Goal: Task Accomplishment & Management: Complete application form

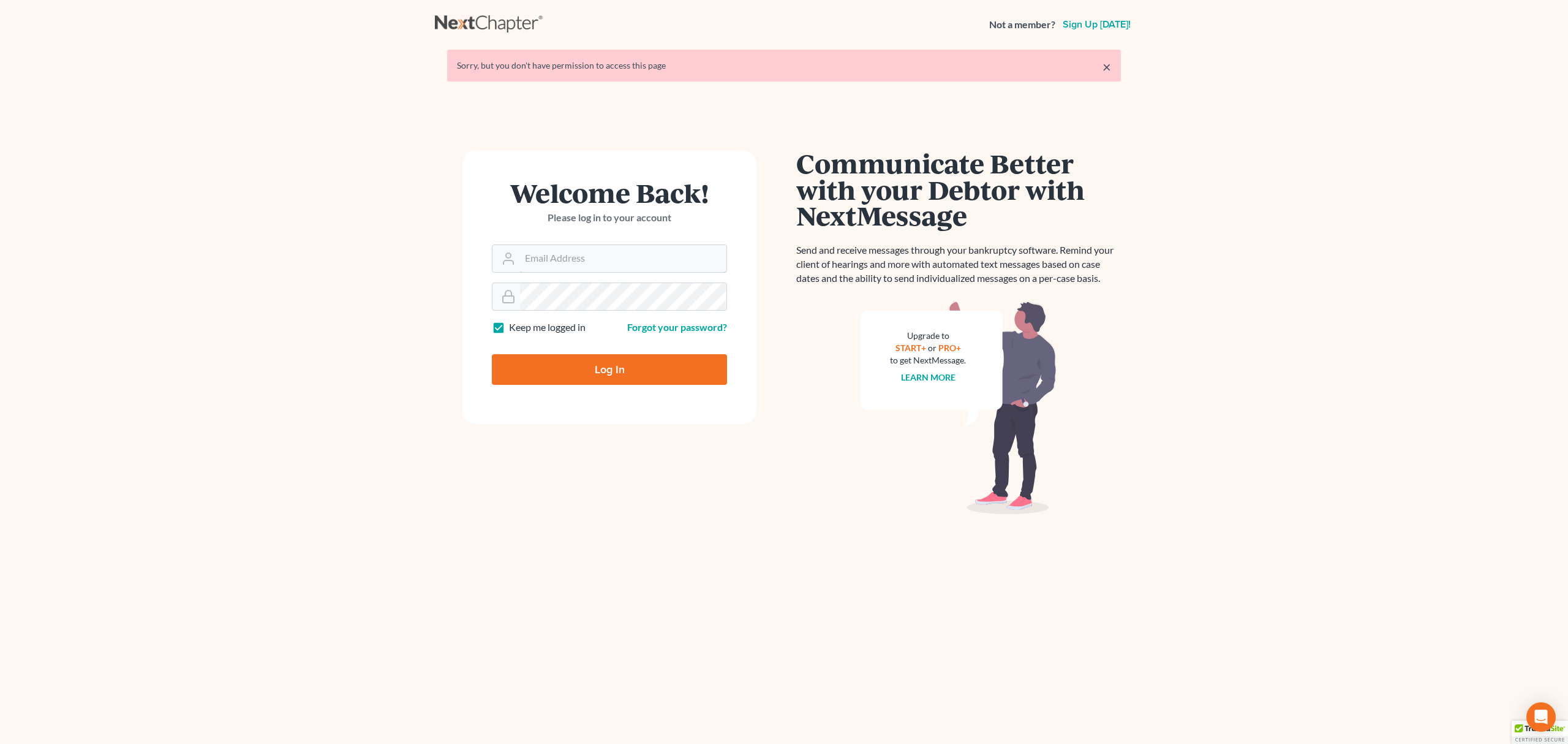
type input "[PERSON_NAME][EMAIL_ADDRESS][DOMAIN_NAME]"
click at [618, 358] on input "Log In" at bounding box center [609, 370] width 235 height 31
type input "Thinking..."
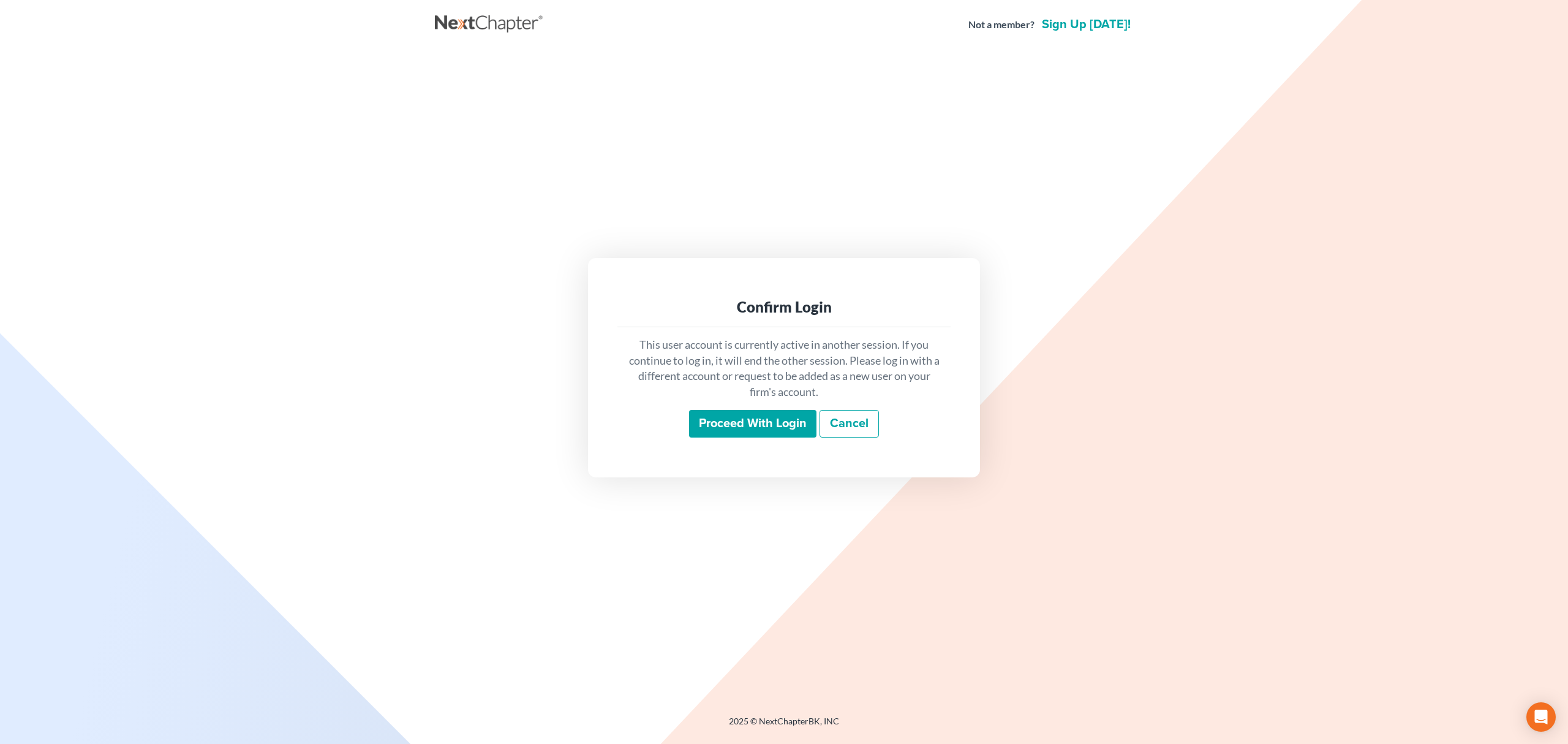
click at [776, 419] on input "Proceed with login" at bounding box center [752, 424] width 127 height 28
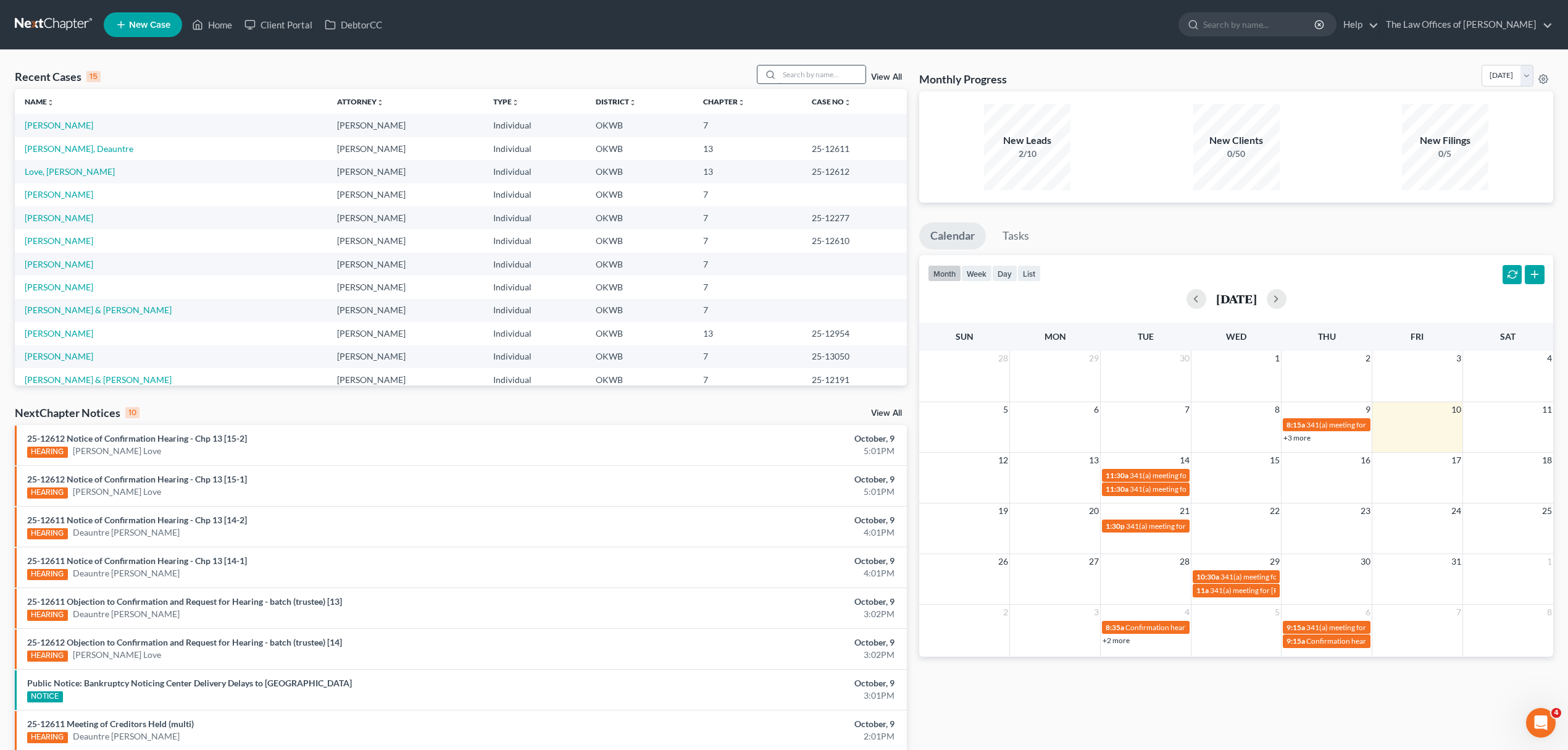
click at [815, 73] on input "search" at bounding box center [823, 74] width 87 height 18
type input "CH"
click at [69, 194] on link "Chanthavisouk, Kent" at bounding box center [103, 194] width 157 height 11
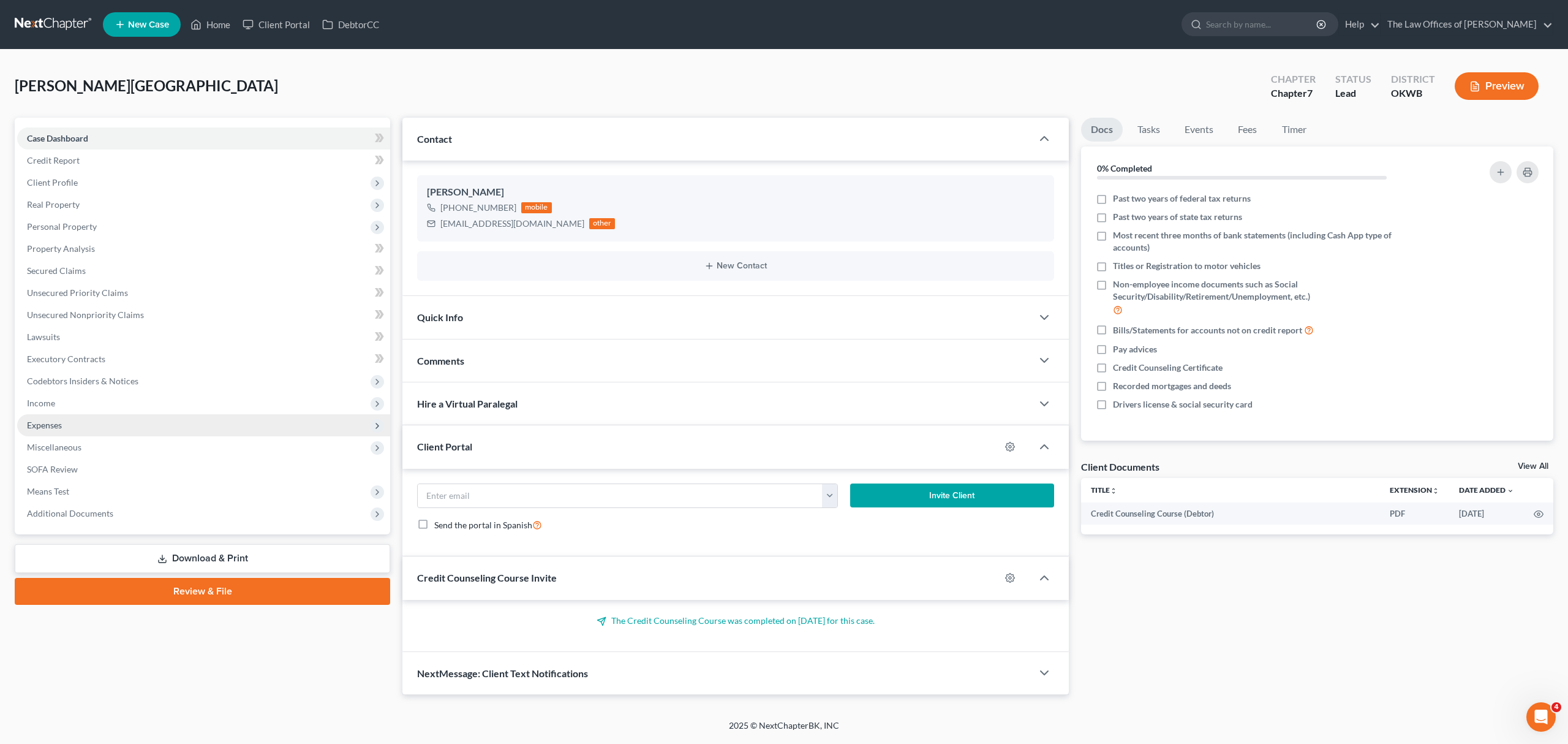
click at [68, 429] on span "Expenses" at bounding box center [203, 425] width 373 height 22
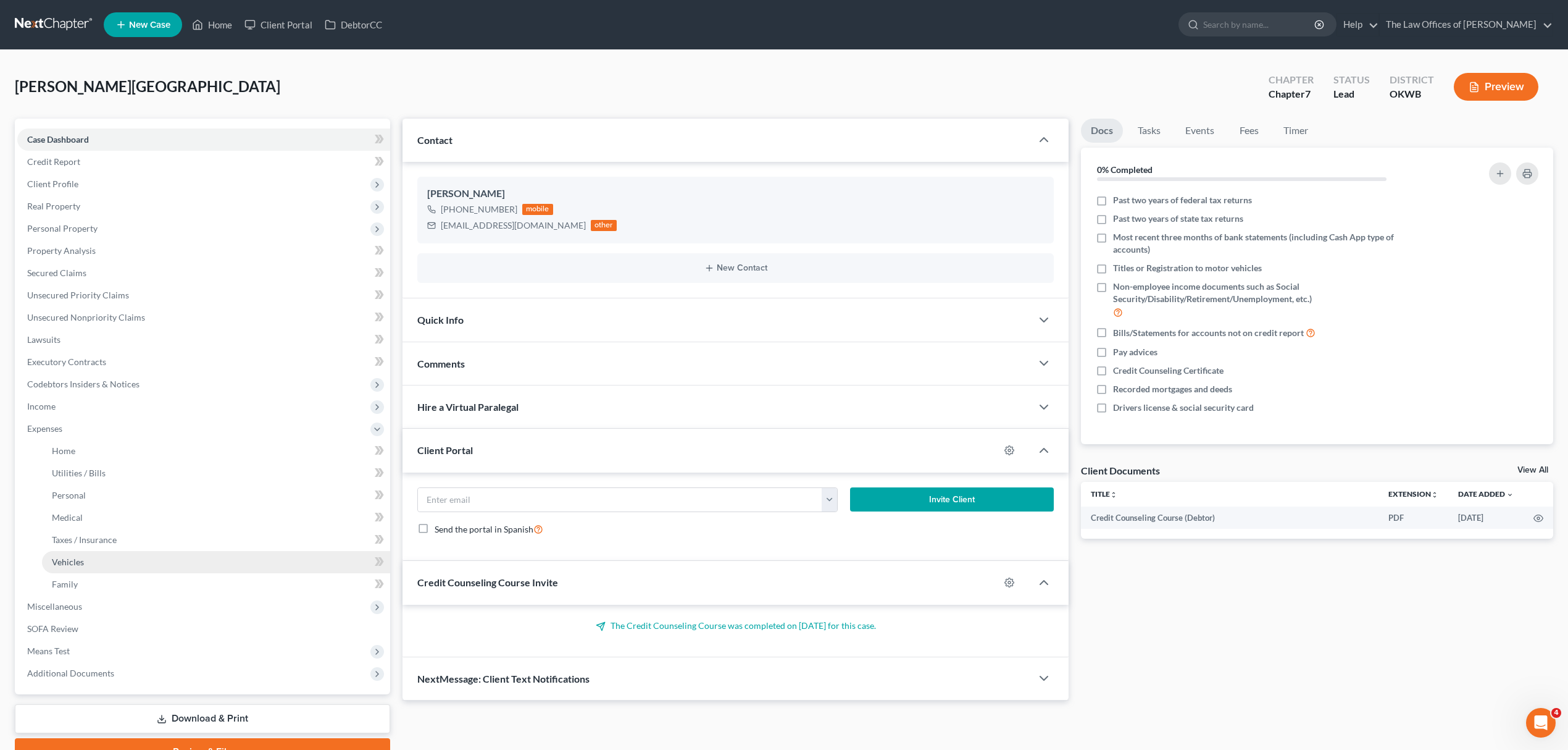
click at [88, 562] on link "Vehicles" at bounding box center [216, 562] width 348 height 22
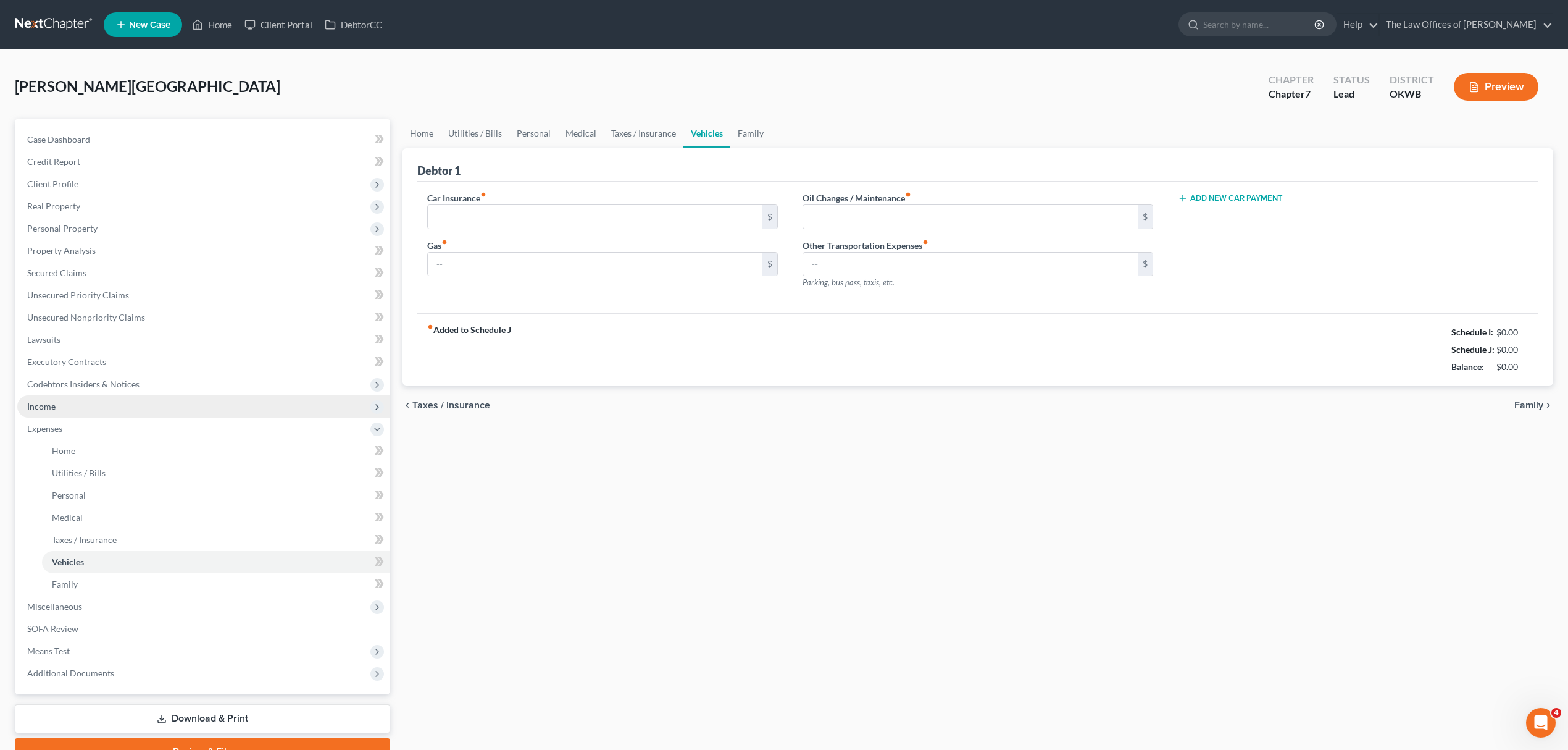
type input "0.00"
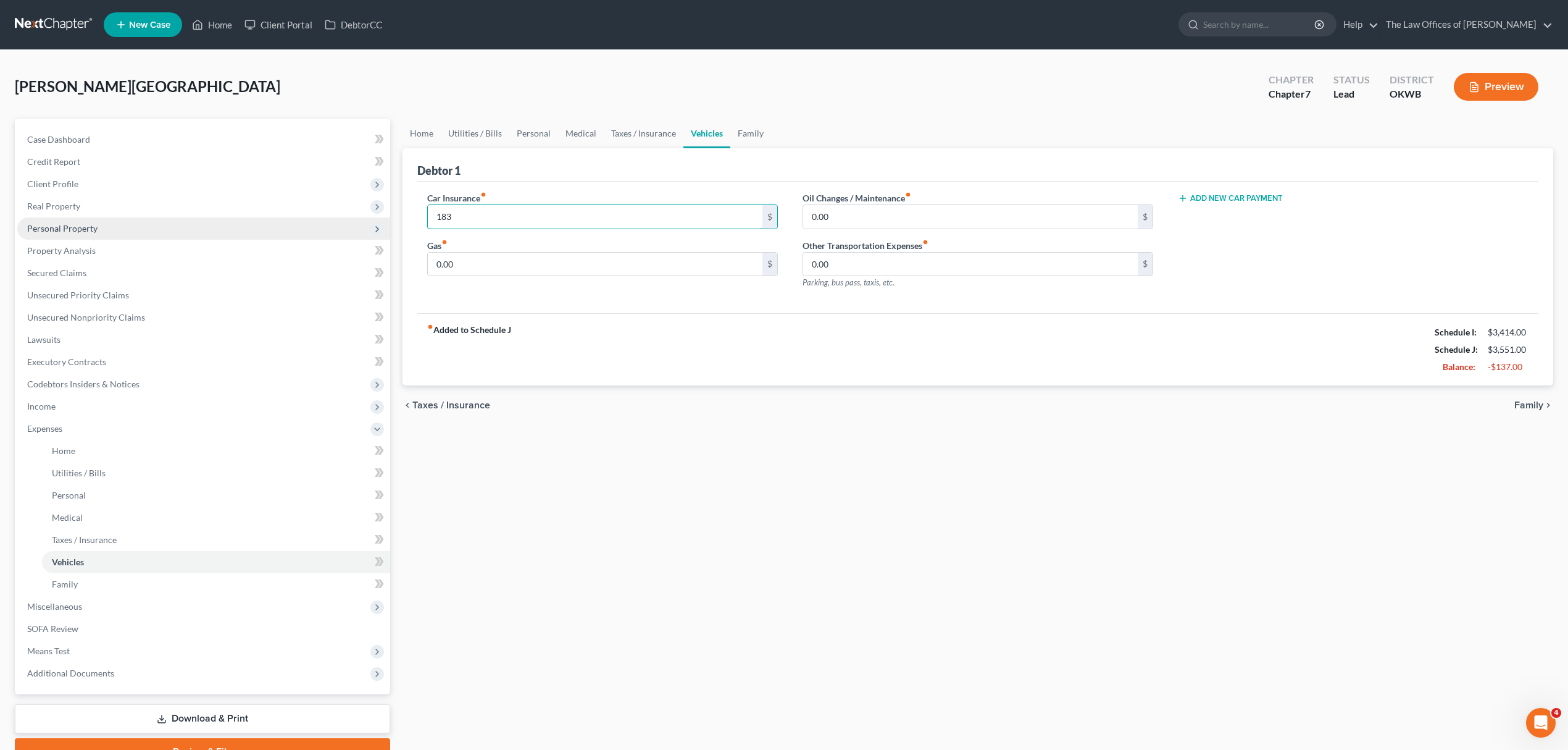
type input "183"
click at [528, 131] on link "Personal" at bounding box center [533, 133] width 49 height 30
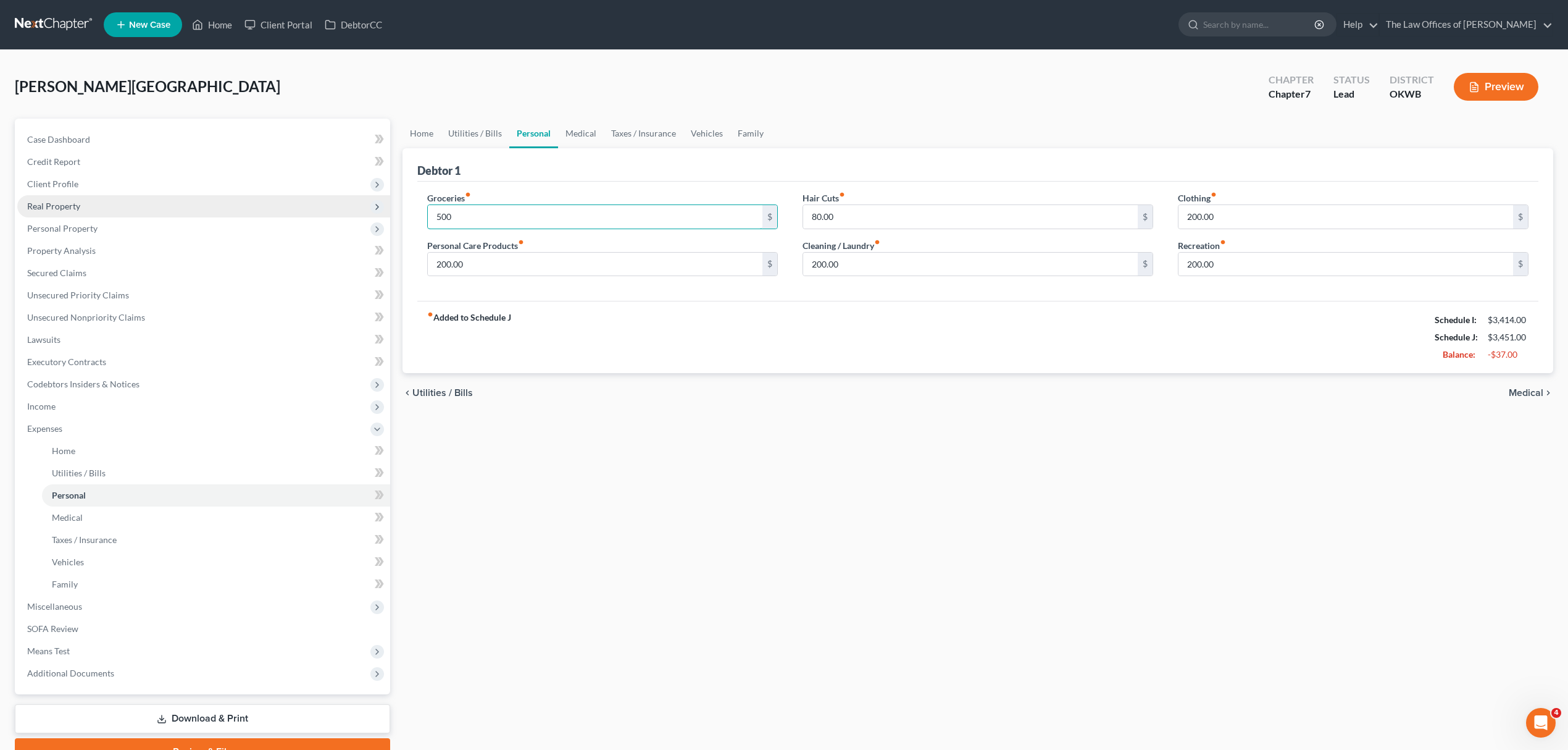
type input "500"
type input "75"
type input "100"
type input "185"
click at [218, 23] on link "Home" at bounding box center [212, 25] width 53 height 22
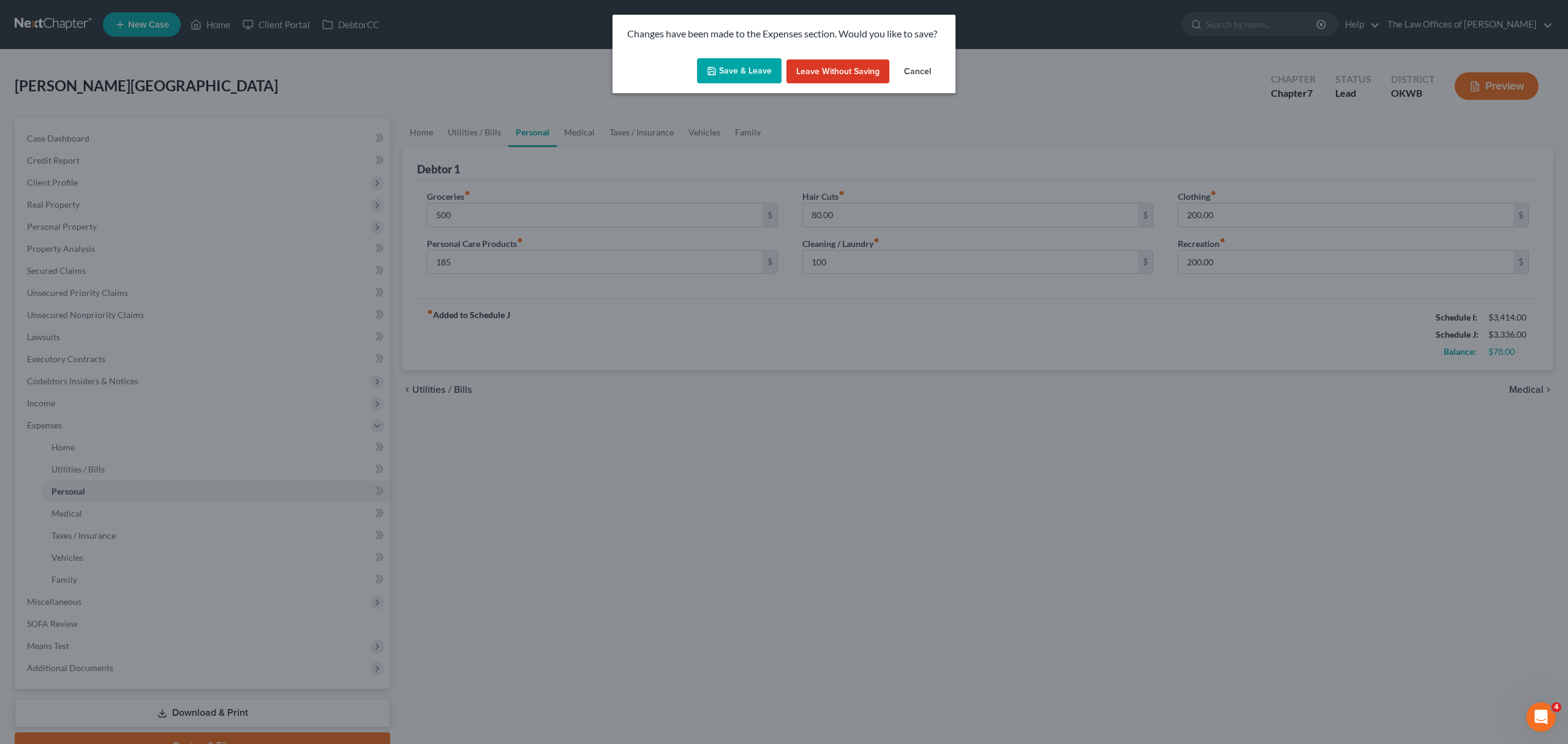
click at [738, 76] on button "Save & Leave" at bounding box center [739, 71] width 85 height 26
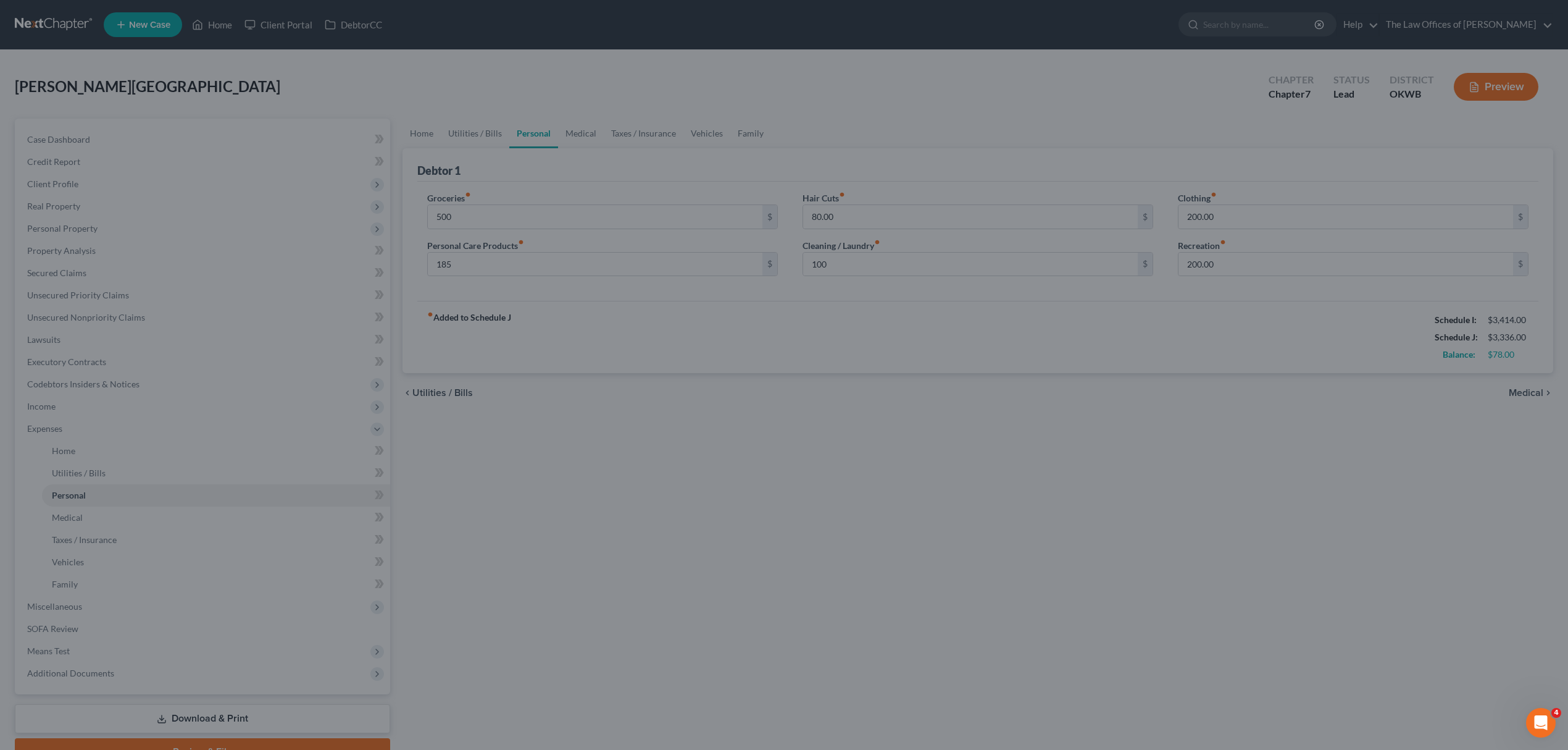
type input "500.00"
type input "185.00"
type input "100.00"
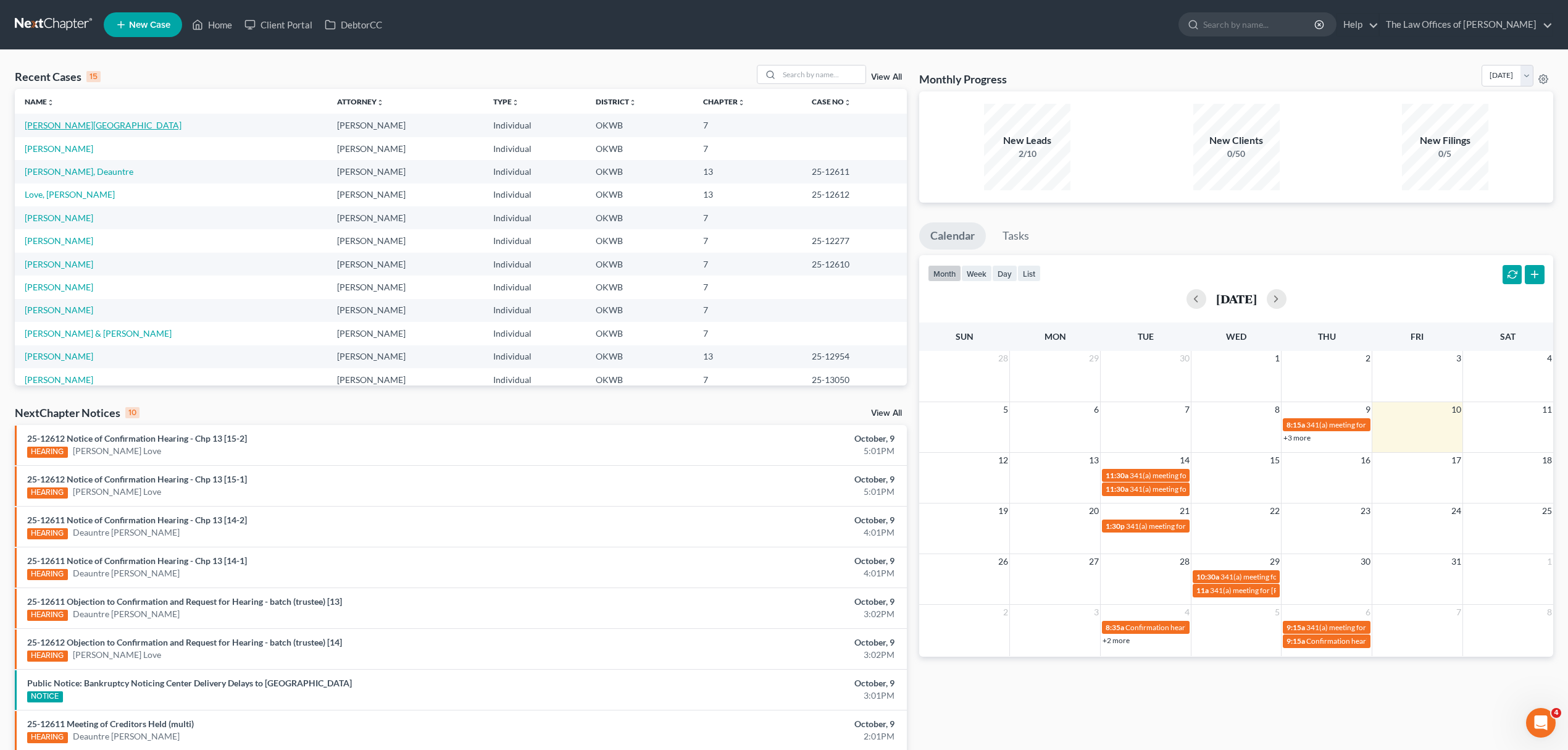
click at [94, 125] on link "Chanthavisouk, Kent" at bounding box center [103, 125] width 157 height 11
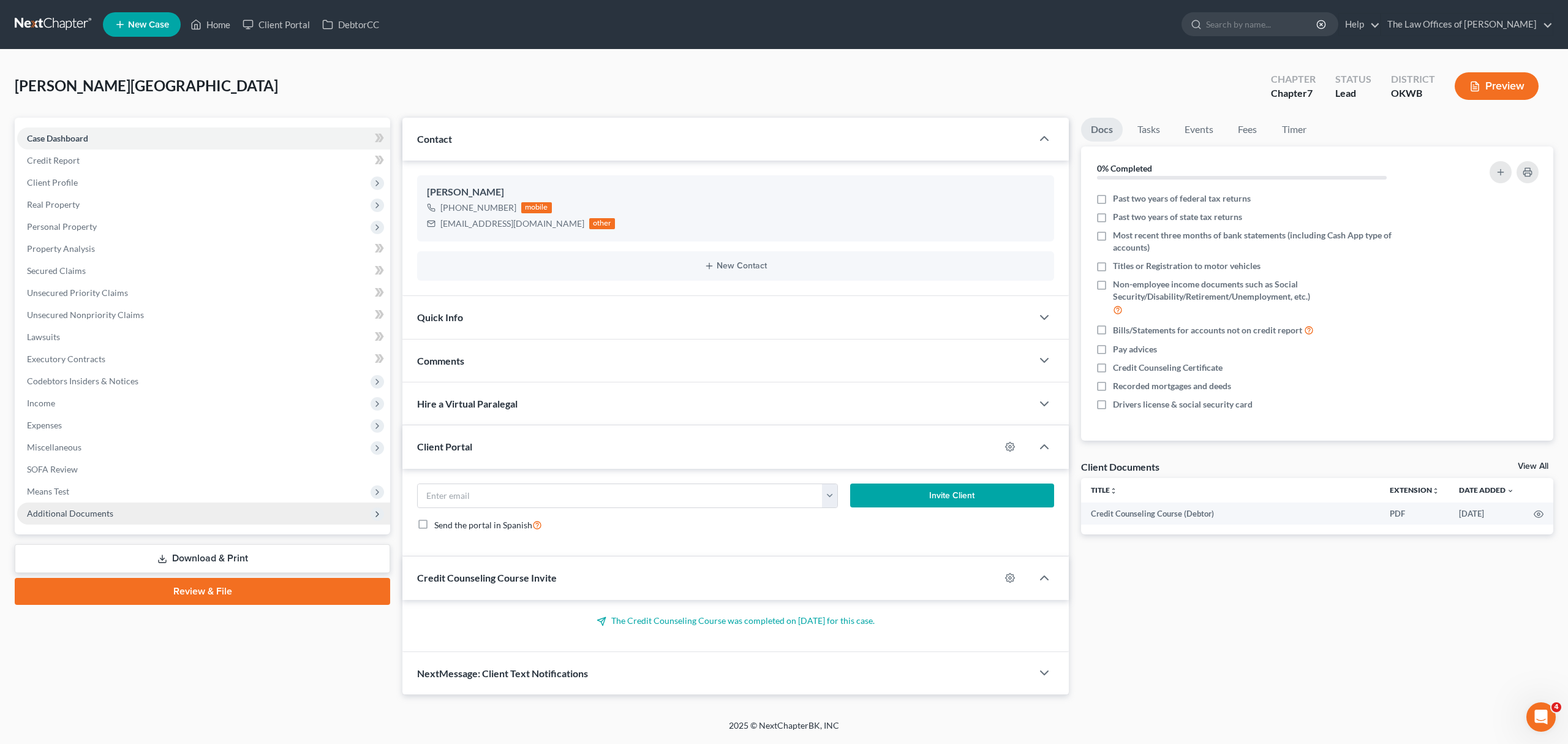
click at [146, 511] on span "Additional Documents" at bounding box center [203, 513] width 373 height 22
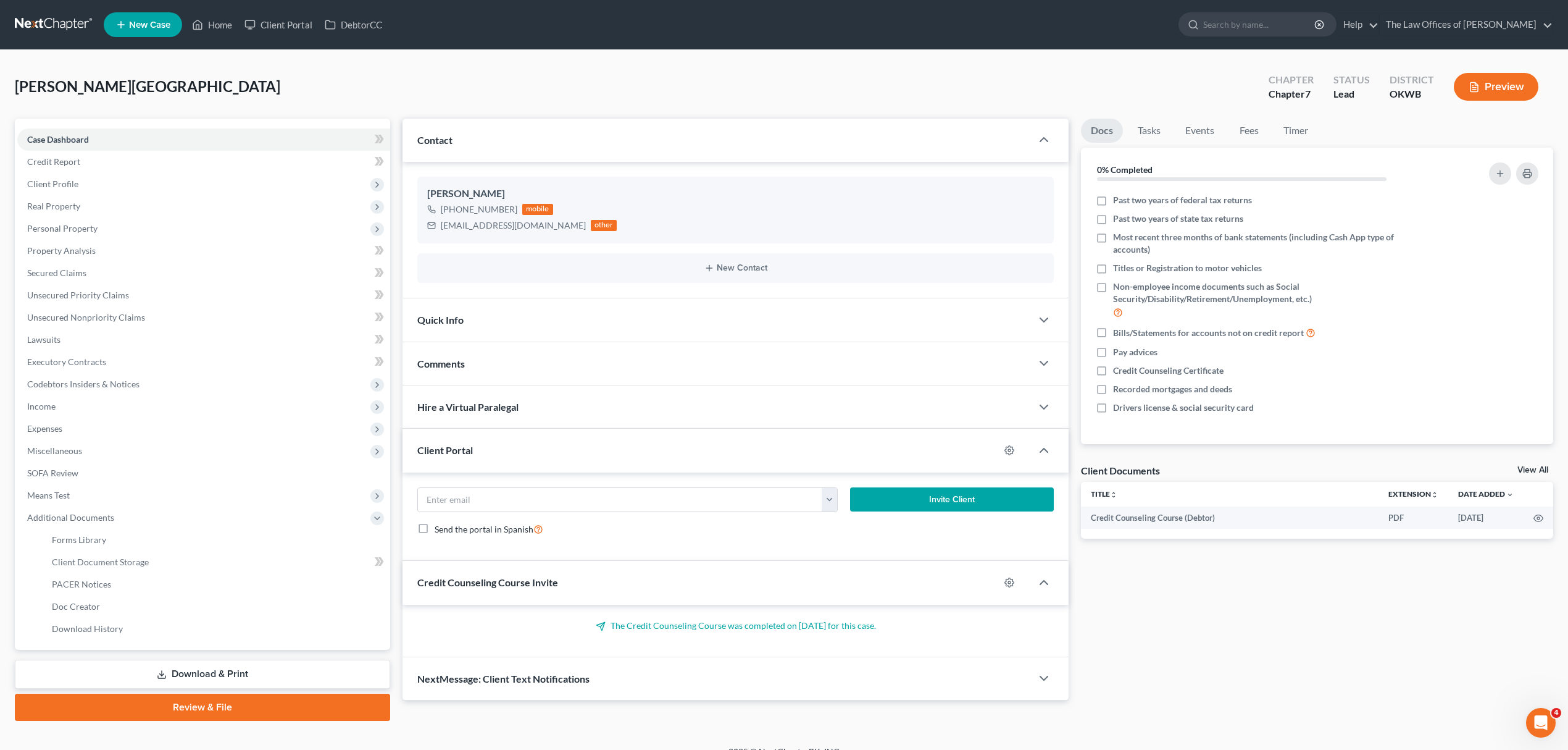
click at [151, 666] on link "Download & Print" at bounding box center [203, 674] width 375 height 29
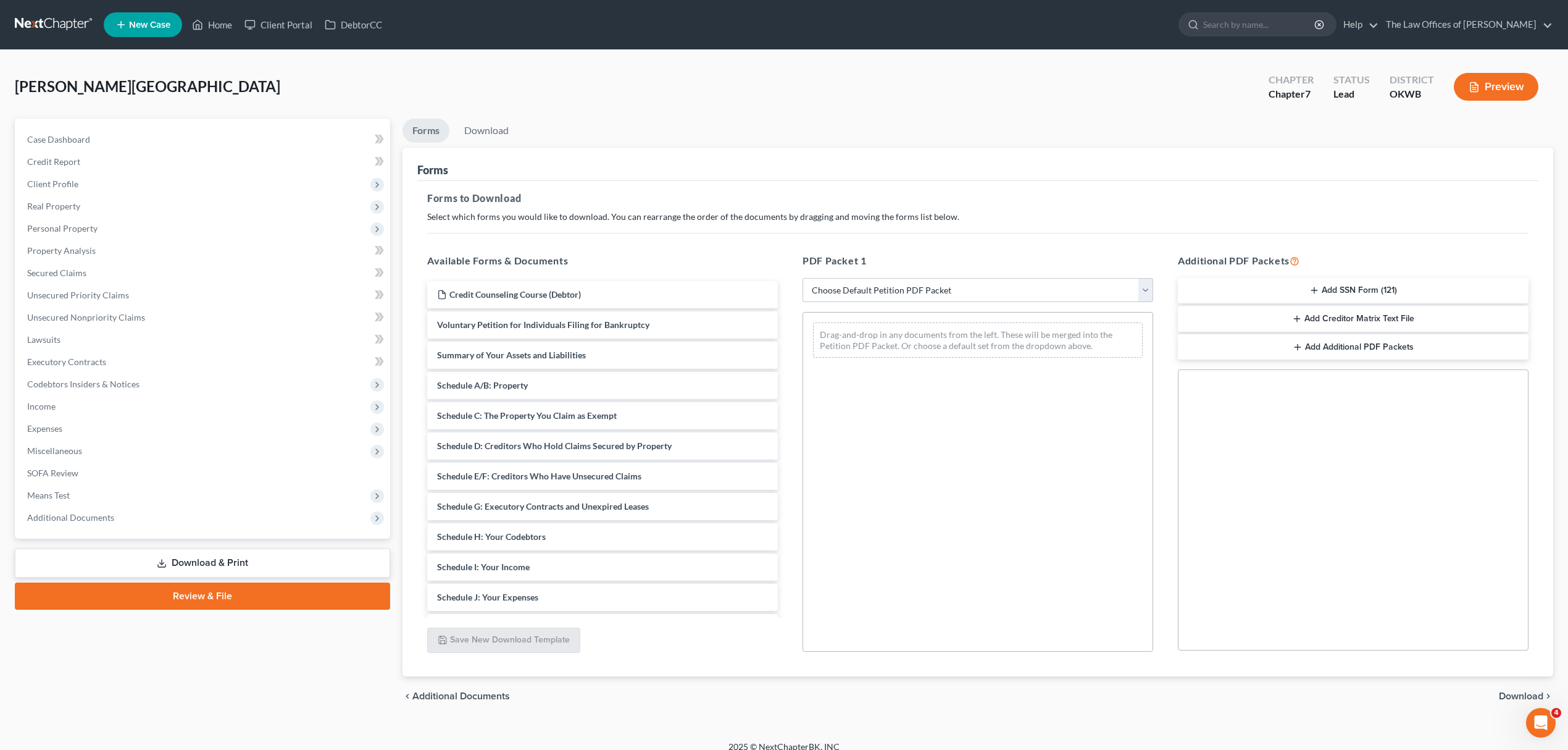
click at [934, 293] on select "Choose Default Petition PDF Packet Complete Bankruptcy Petition (all forms and …" at bounding box center [978, 290] width 351 height 25
select select "0"
click at [803, 278] on select "Choose Default Petition PDF Packet Complete Bankruptcy Petition (all forms and …" at bounding box center [978, 290] width 351 height 25
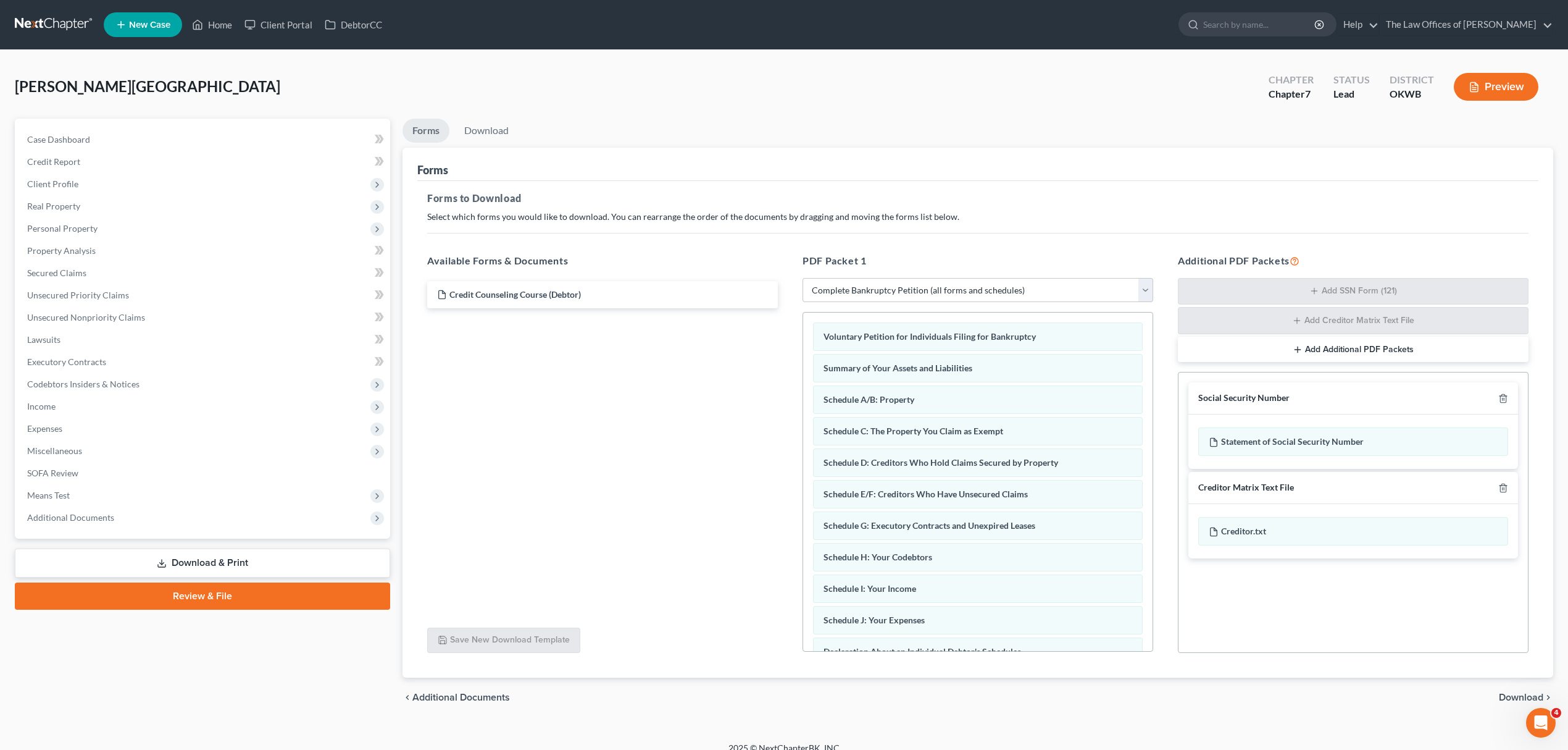
click at [1507, 697] on span "Download" at bounding box center [1522, 697] width 45 height 10
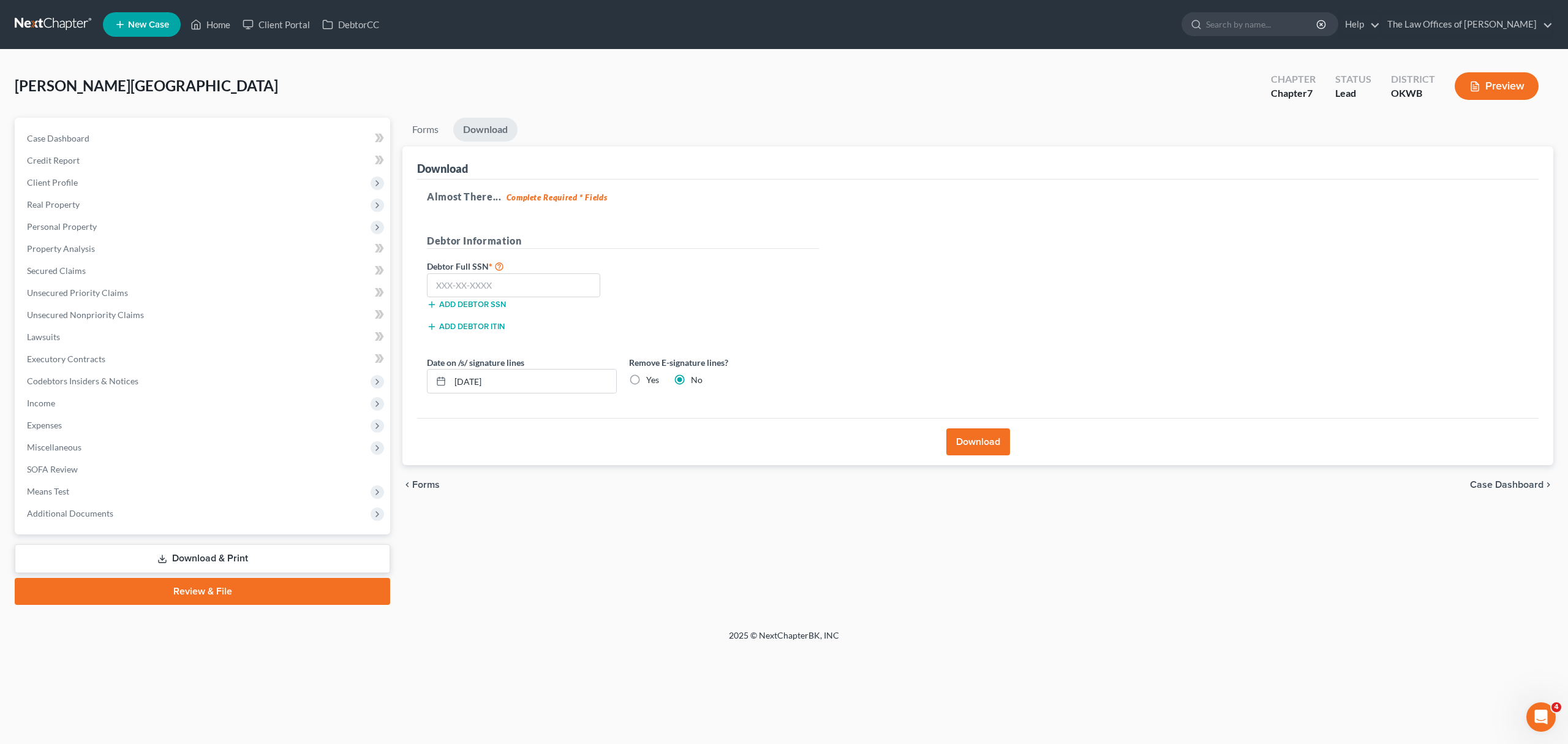
click at [978, 443] on button "Download" at bounding box center [979, 442] width 64 height 27
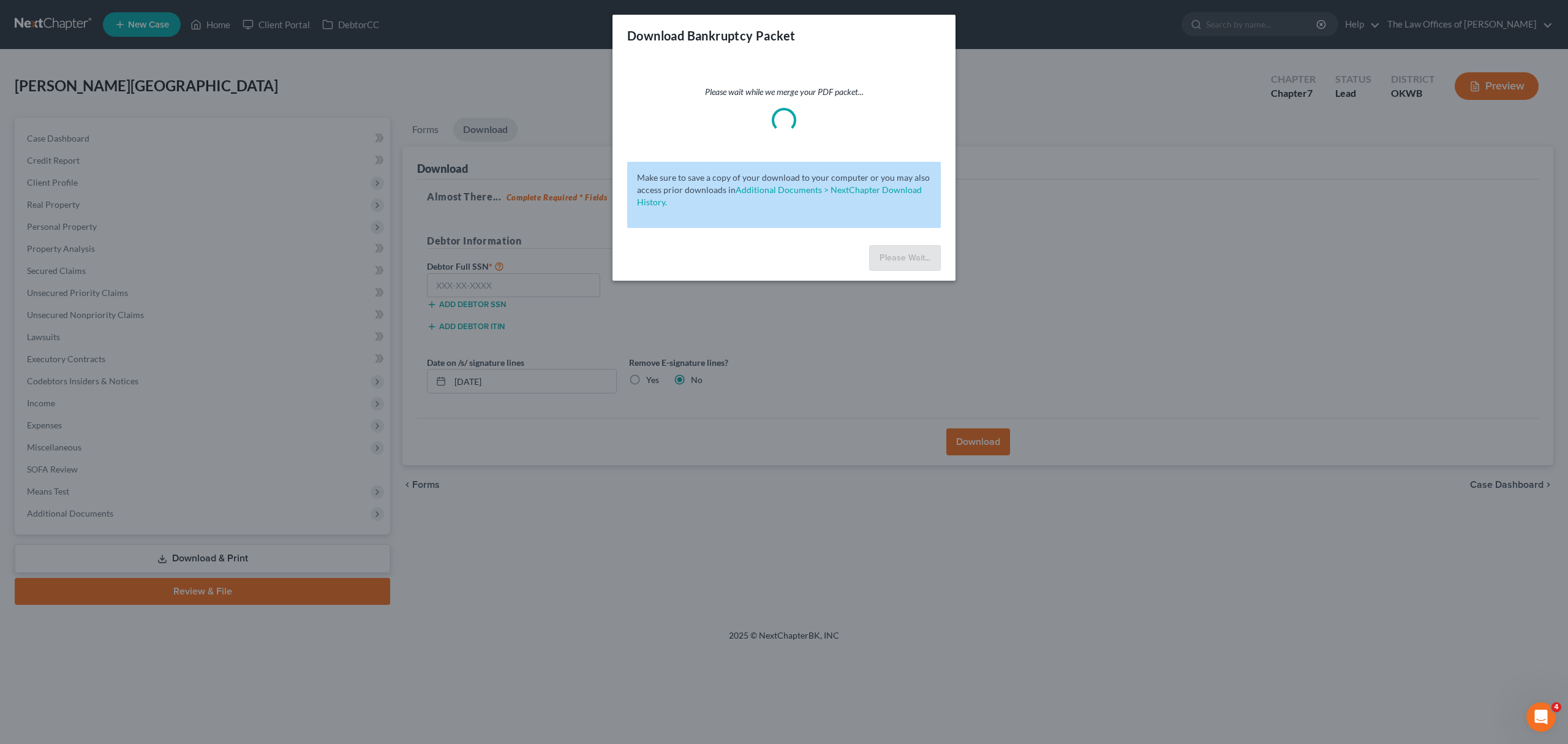
drag, startPoint x: 1022, startPoint y: 344, endPoint x: 1189, endPoint y: 260, distance: 186.9
click at [1189, 260] on div "Download Bankruptcy Packet Please wait while we merge your PDF packet... Make s…" at bounding box center [784, 372] width 1568 height 744
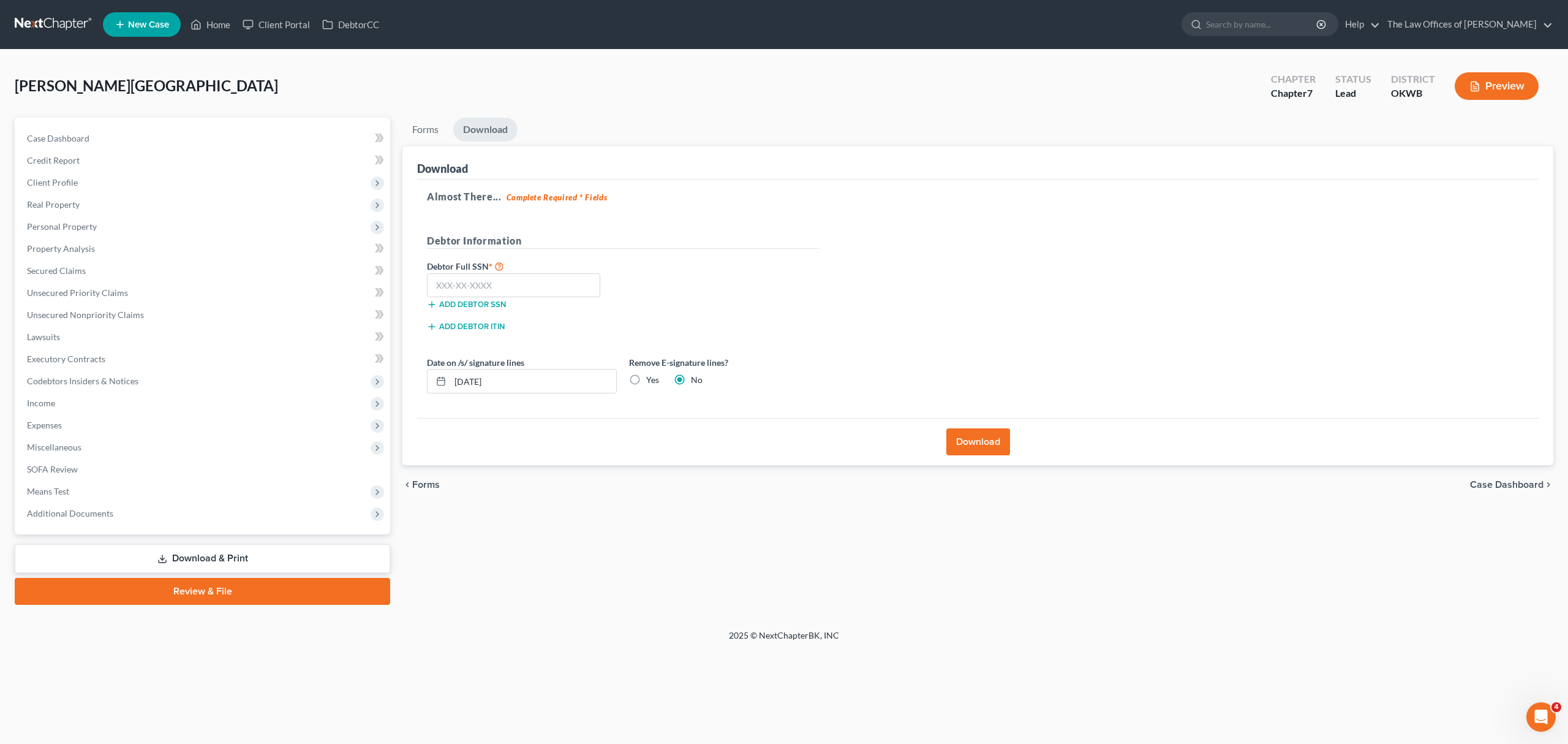
click at [203, 547] on link "Download & Print" at bounding box center [202, 558] width 376 height 29
drag, startPoint x: 990, startPoint y: 449, endPoint x: 996, endPoint y: 441, distance: 10.0
click at [996, 442] on button "Download" at bounding box center [979, 442] width 64 height 27
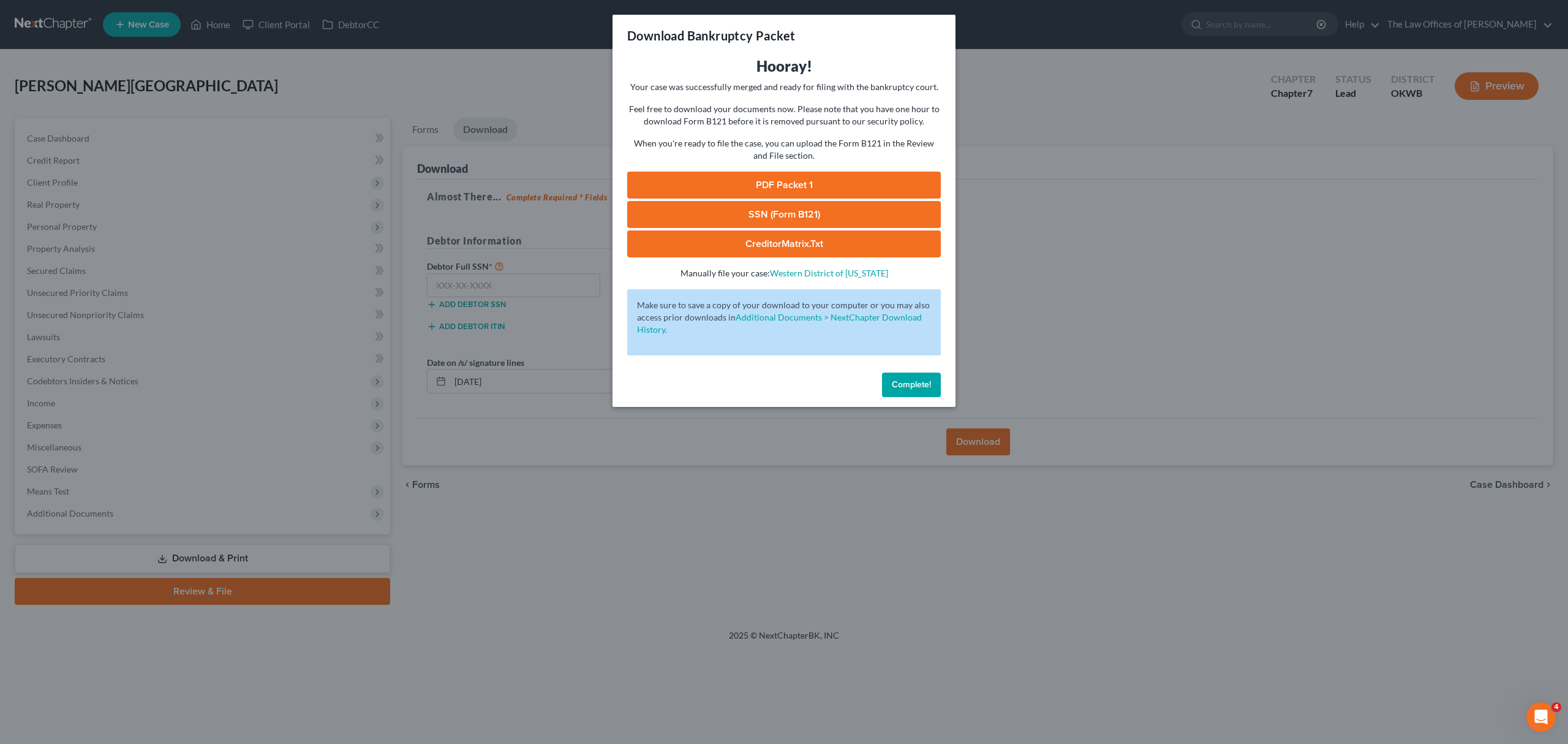
click at [776, 186] on link "PDF Packet 1" at bounding box center [784, 185] width 313 height 27
drag, startPoint x: 900, startPoint y: 375, endPoint x: 900, endPoint y: 368, distance: 7.0
click at [900, 368] on div "Complete!" at bounding box center [784, 387] width 343 height 39
click at [907, 386] on span "Complete!" at bounding box center [912, 384] width 39 height 10
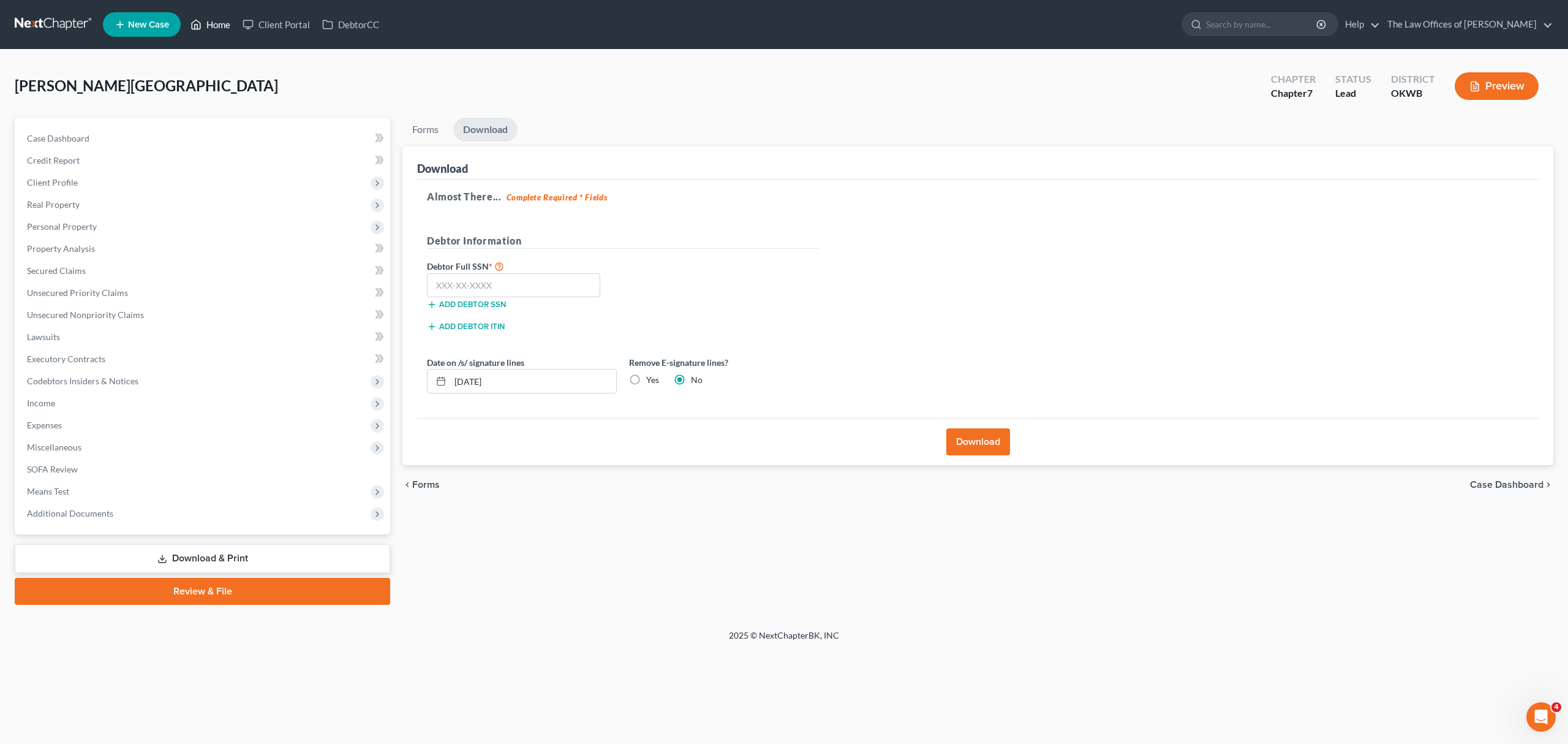
click at [217, 21] on link "Home" at bounding box center [210, 25] width 52 height 22
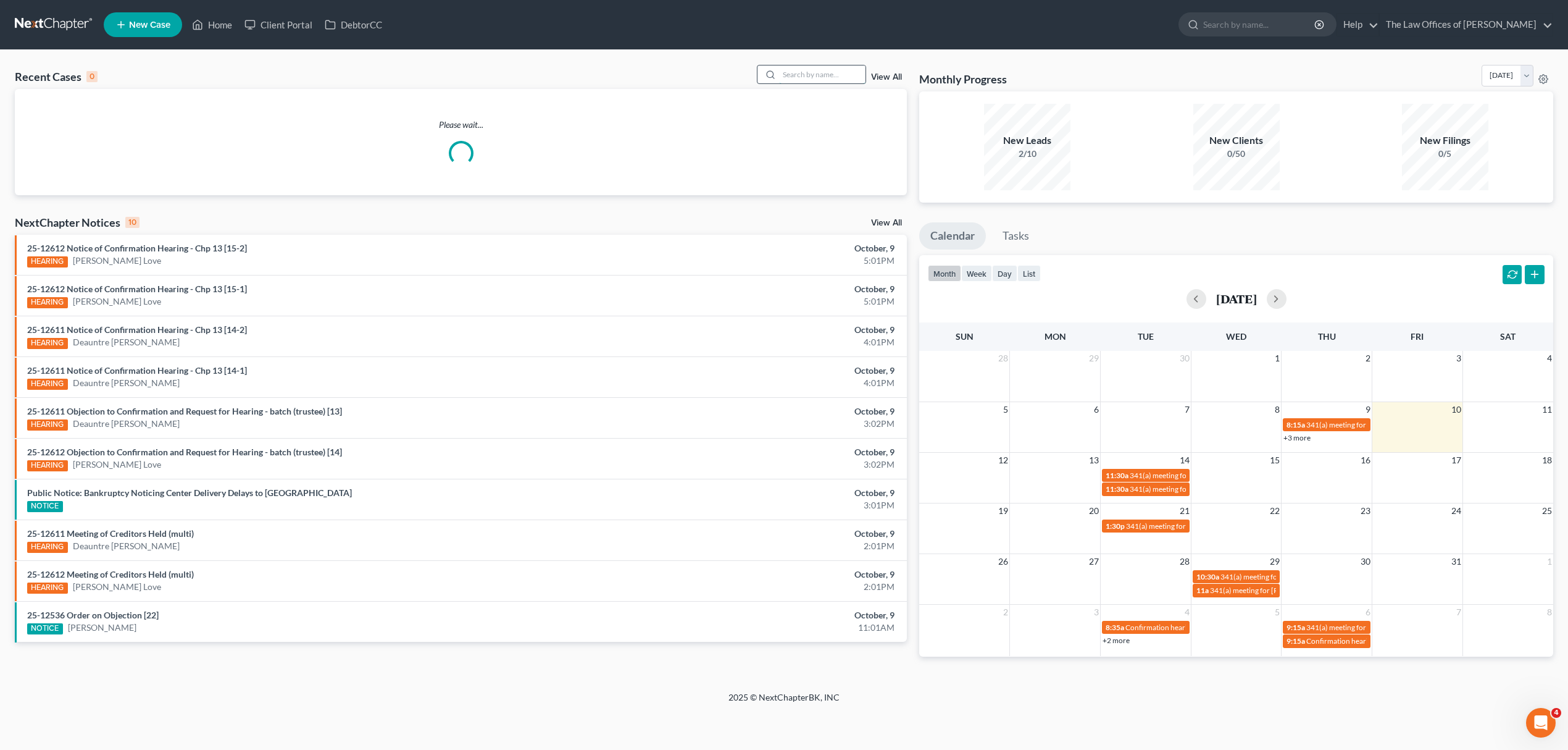
click at [851, 74] on input "search" at bounding box center [823, 74] width 87 height 18
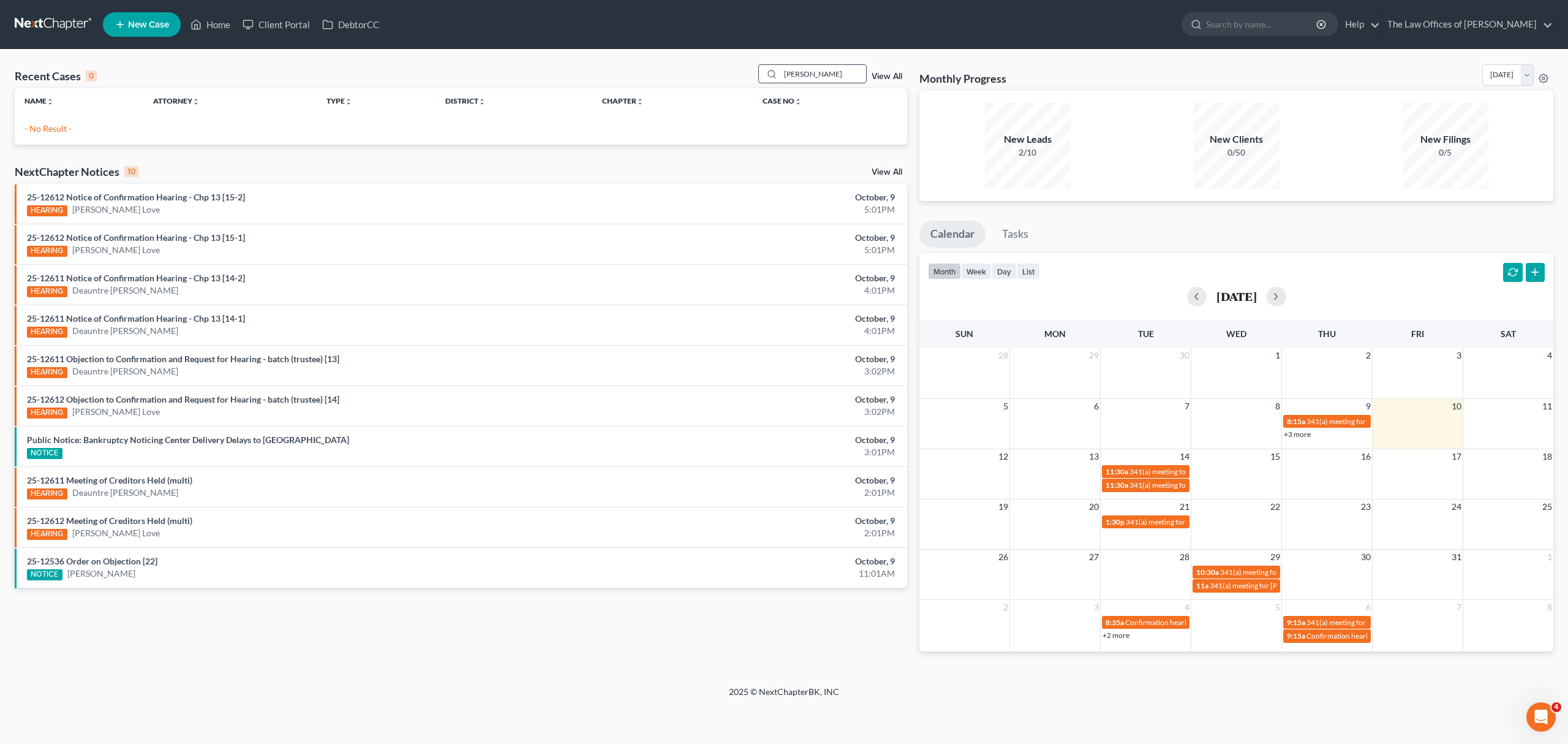
drag, startPoint x: 794, startPoint y: 75, endPoint x: 908, endPoint y: 35, distance: 120.8
click at [795, 74] on input "CONOVER" at bounding box center [824, 74] width 86 height 18
type input "CONNOVER"
click at [130, 20] on span "New Case" at bounding box center [148, 25] width 41 height 9
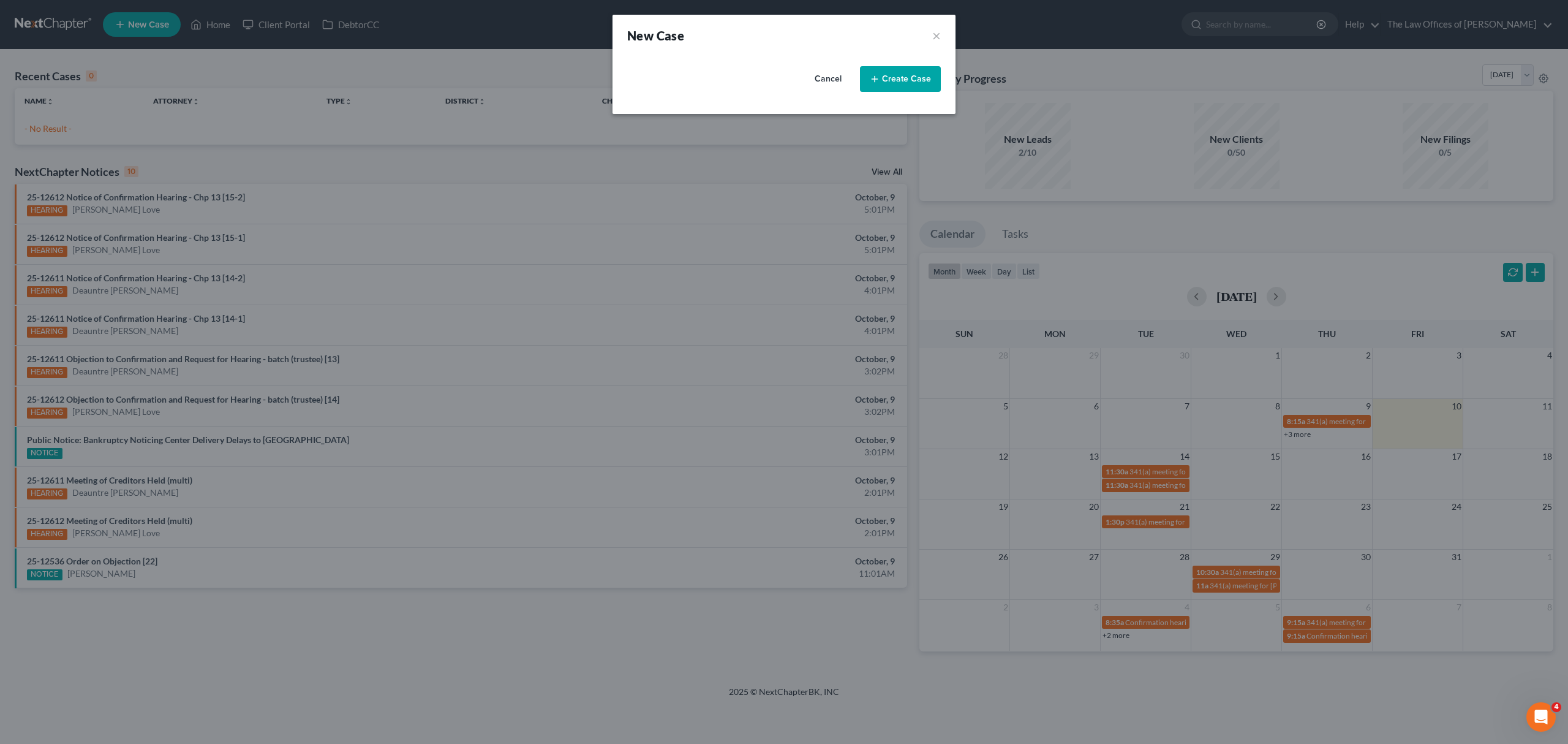
select select "65"
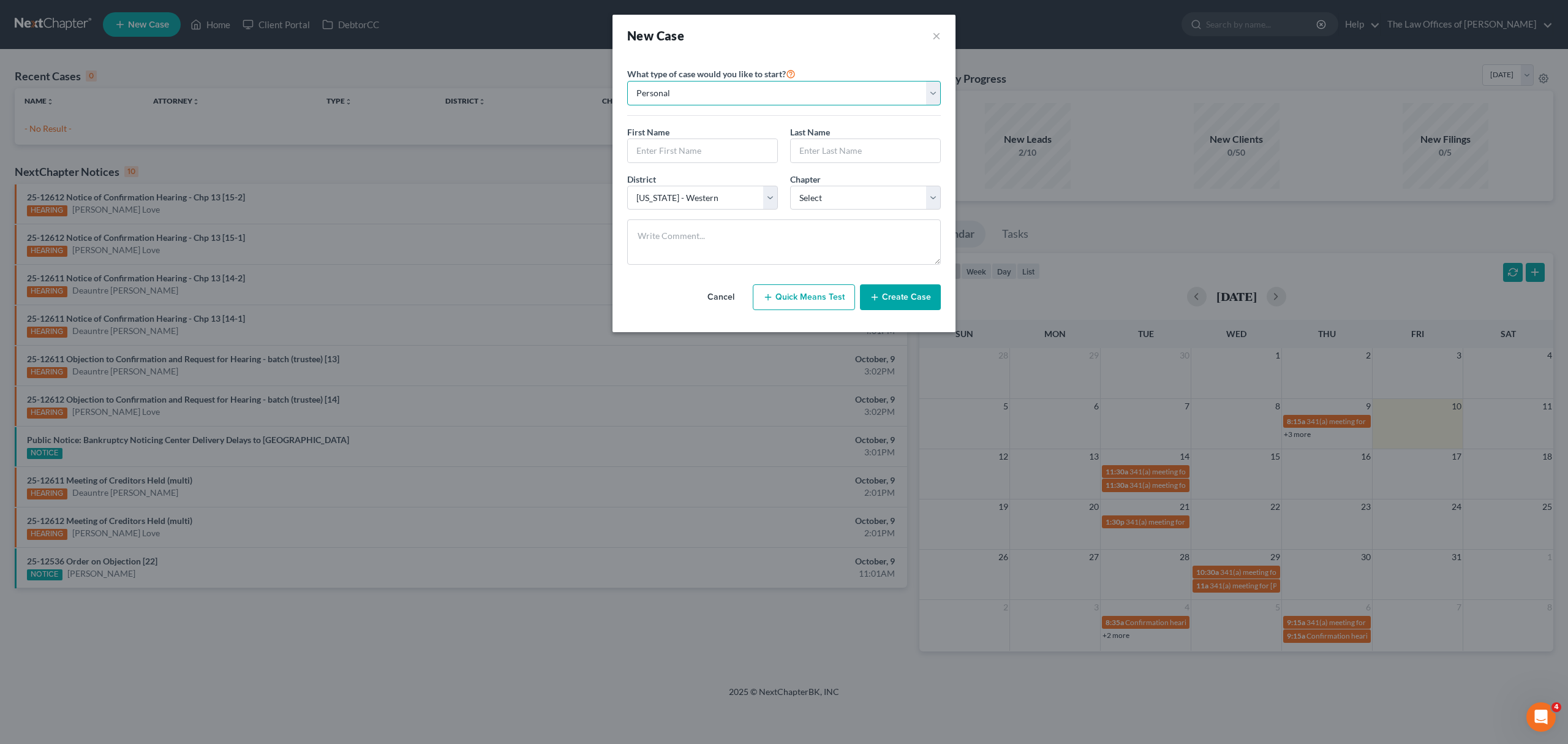
click at [709, 91] on select "Personal Business" at bounding box center [784, 93] width 313 height 25
click at [681, 160] on input "text" at bounding box center [703, 151] width 149 height 23
type input "F"
type input "Donald"
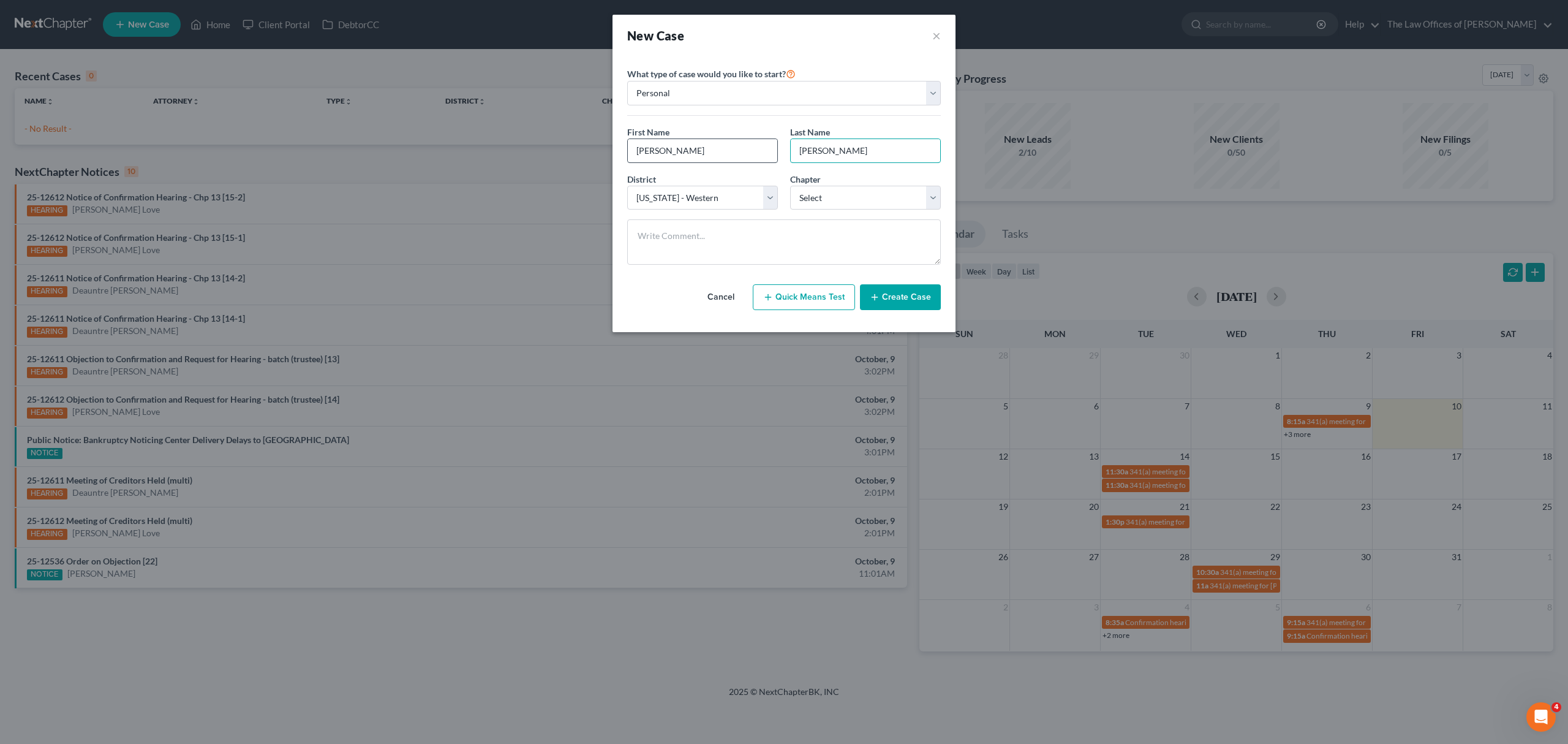
type input "Conover"
click at [883, 207] on select "Select 7 11 12 13" at bounding box center [865, 198] width 151 height 25
select select "0"
click at [790, 186] on select "Select 7 11 12 13" at bounding box center [865, 198] width 151 height 25
click at [899, 295] on button "Create Case" at bounding box center [900, 297] width 81 height 26
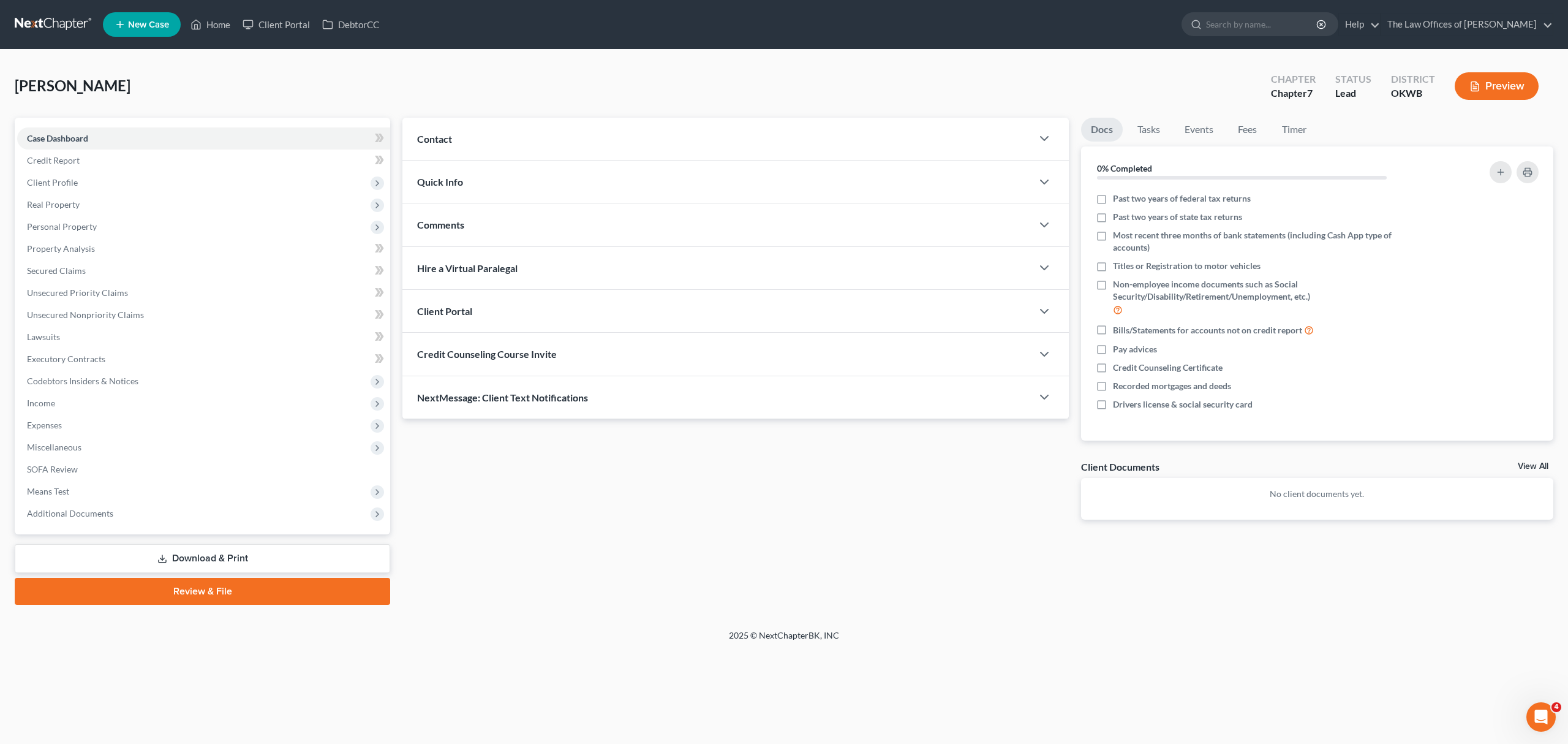
click at [439, 140] on span "Contact" at bounding box center [435, 138] width 35 height 12
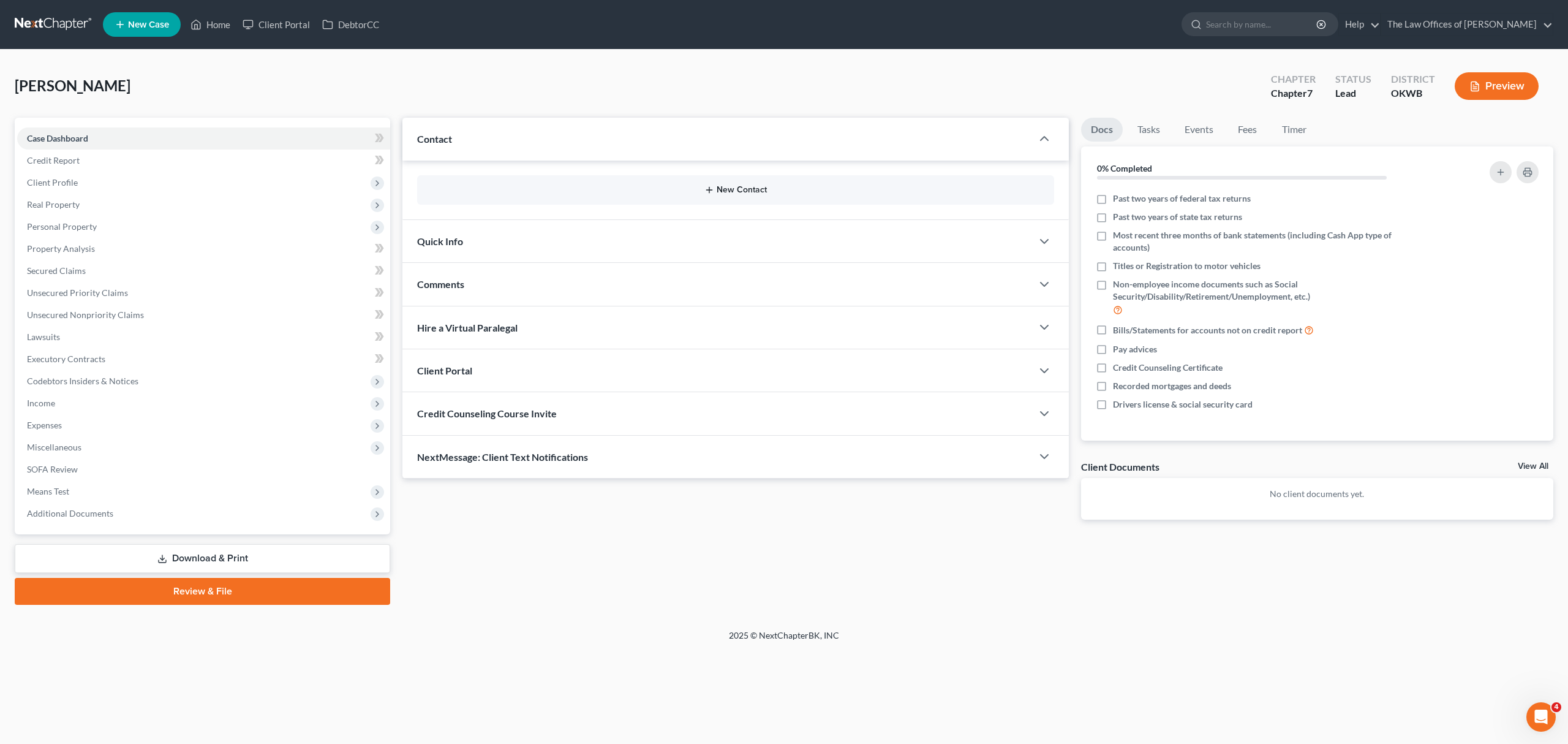
click at [491, 189] on button "New Contact" at bounding box center [736, 190] width 618 height 10
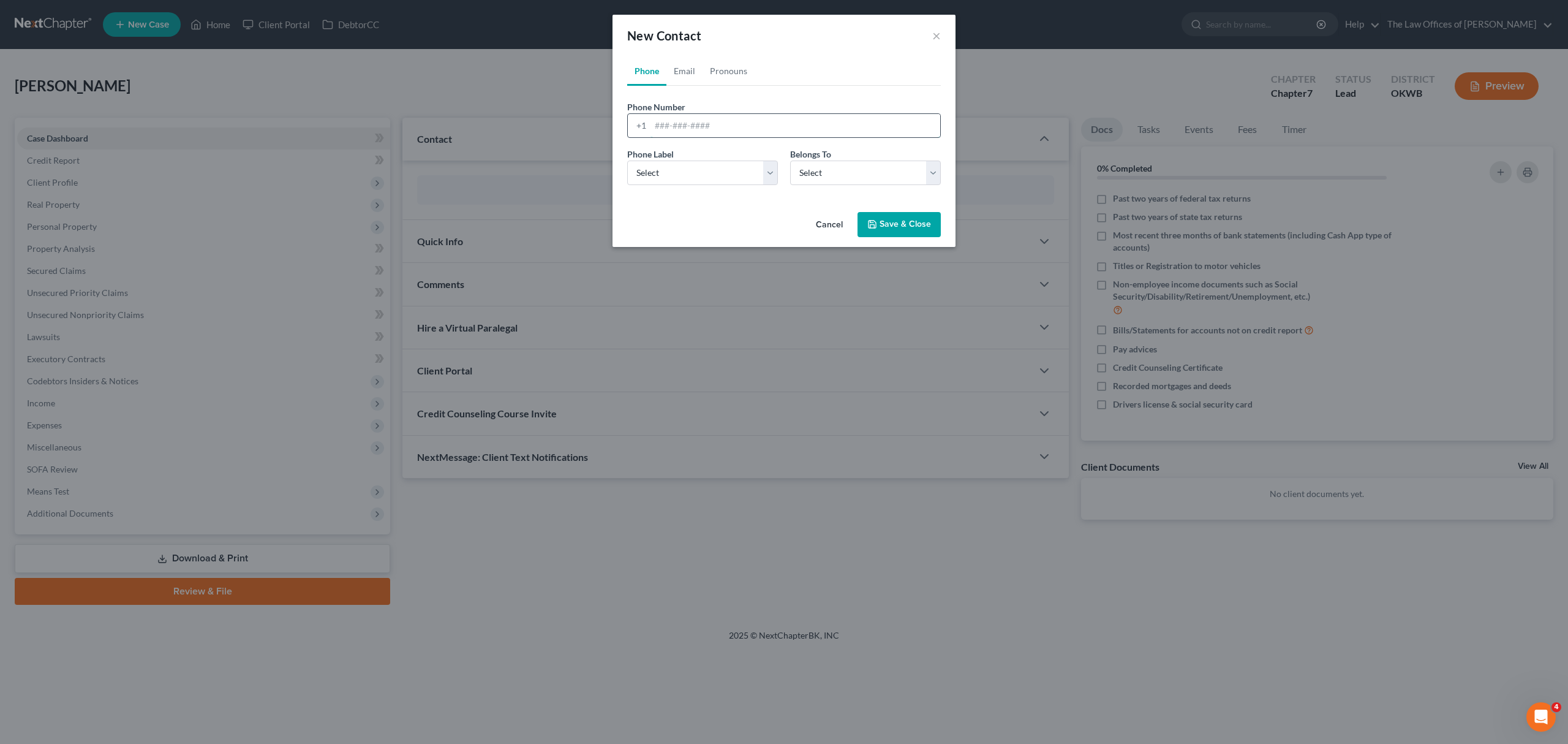
click at [654, 125] on input "tel" at bounding box center [795, 125] width 290 height 23
type input "4056427256"
click at [690, 180] on select "Select Mobile Home Work Other" at bounding box center [703, 173] width 151 height 25
select select "0"
click at [628, 160] on select "Select Mobile Home Work Other" at bounding box center [703, 173] width 151 height 25
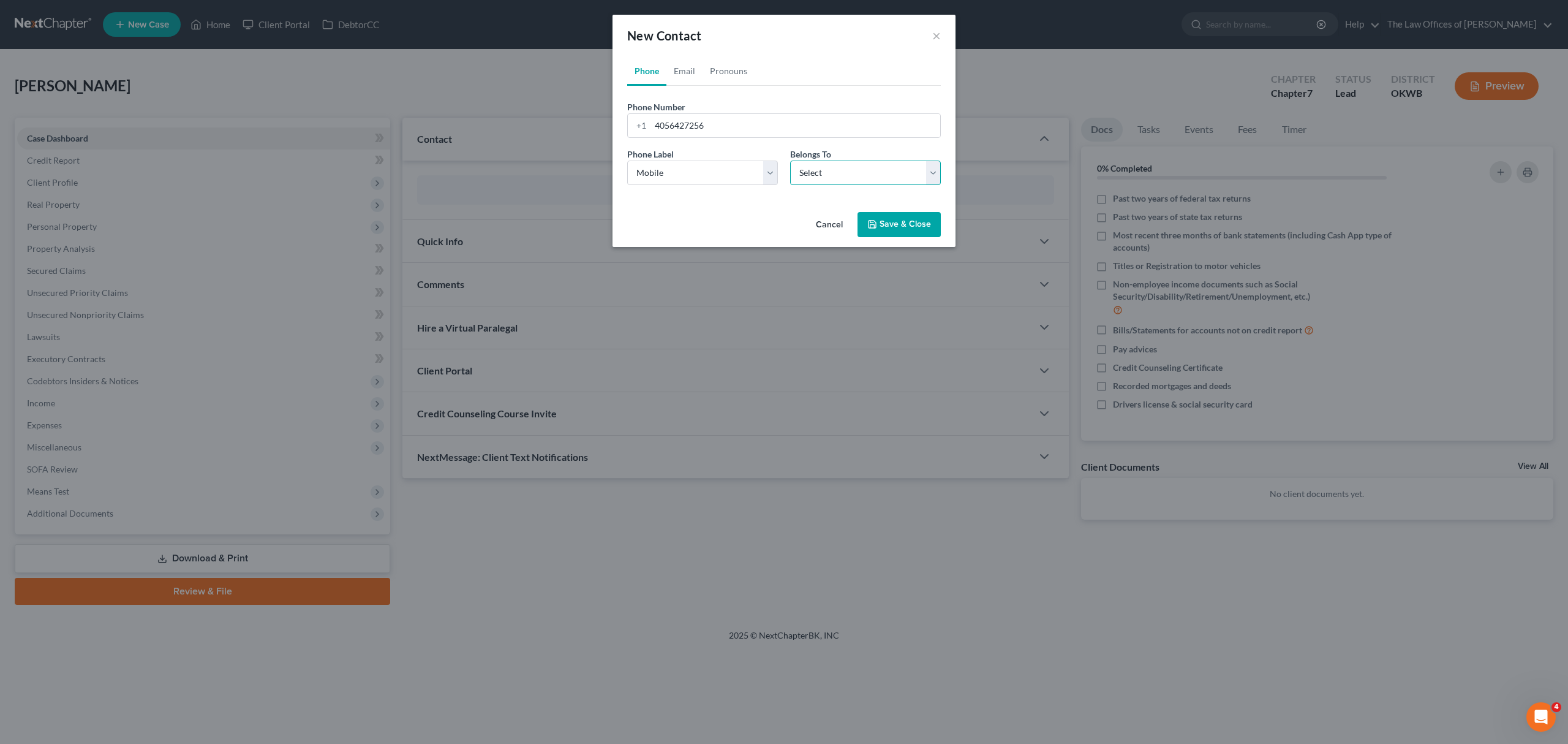
click at [822, 160] on select "Select Client Other" at bounding box center [865, 173] width 151 height 25
select select "0"
click at [790, 160] on select "Select Client Other" at bounding box center [865, 173] width 151 height 25
select select "0"
click at [690, 75] on link "Email" at bounding box center [684, 71] width 36 height 30
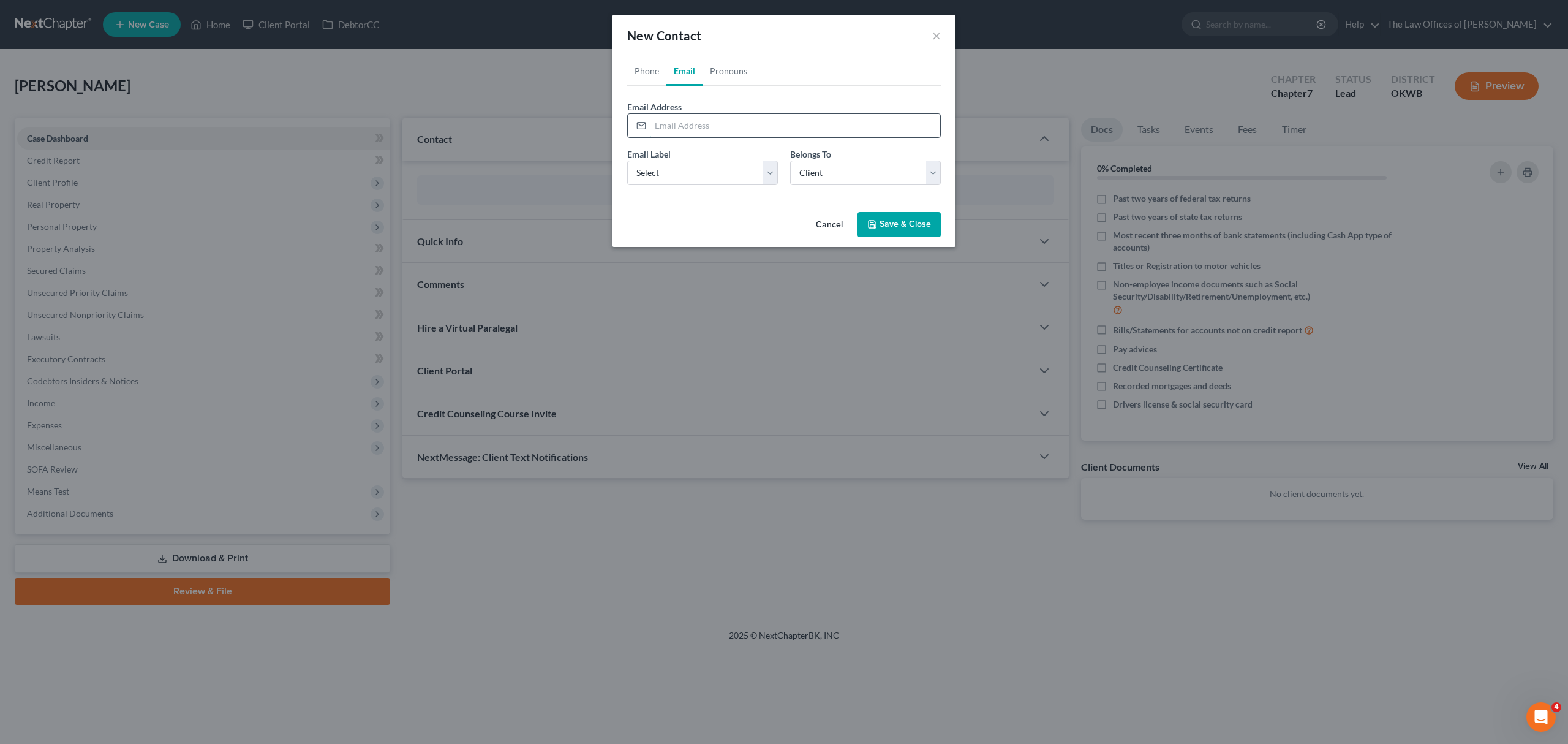
click at [686, 130] on input "email" at bounding box center [795, 125] width 290 height 23
type input "dconoveriii1978"
click at [660, 172] on select "Select Home Work Other" at bounding box center [703, 173] width 151 height 25
select select "2"
click at [628, 160] on select "Select Home Work Other" at bounding box center [703, 173] width 151 height 25
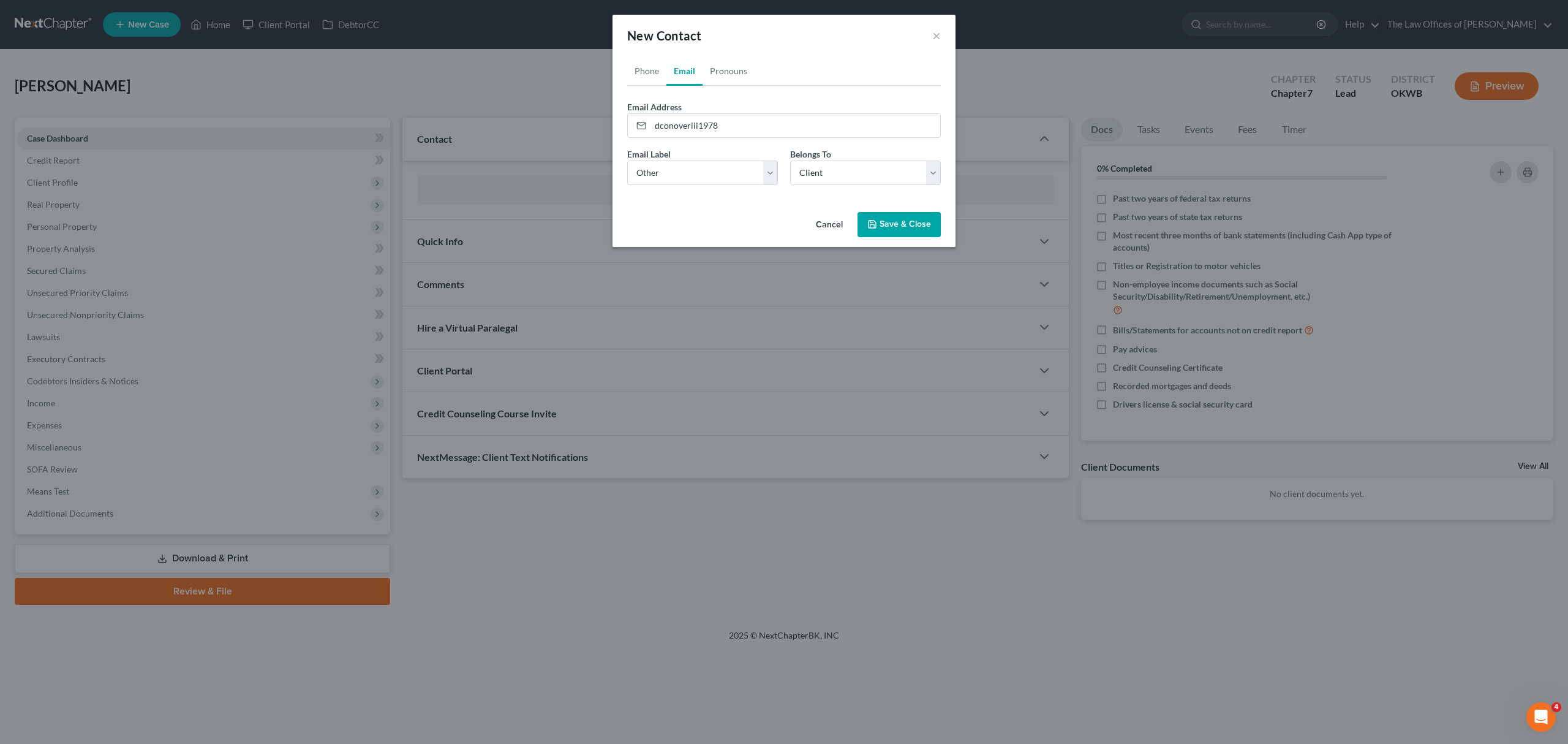
click at [898, 224] on button "Save & Close" at bounding box center [899, 225] width 84 height 26
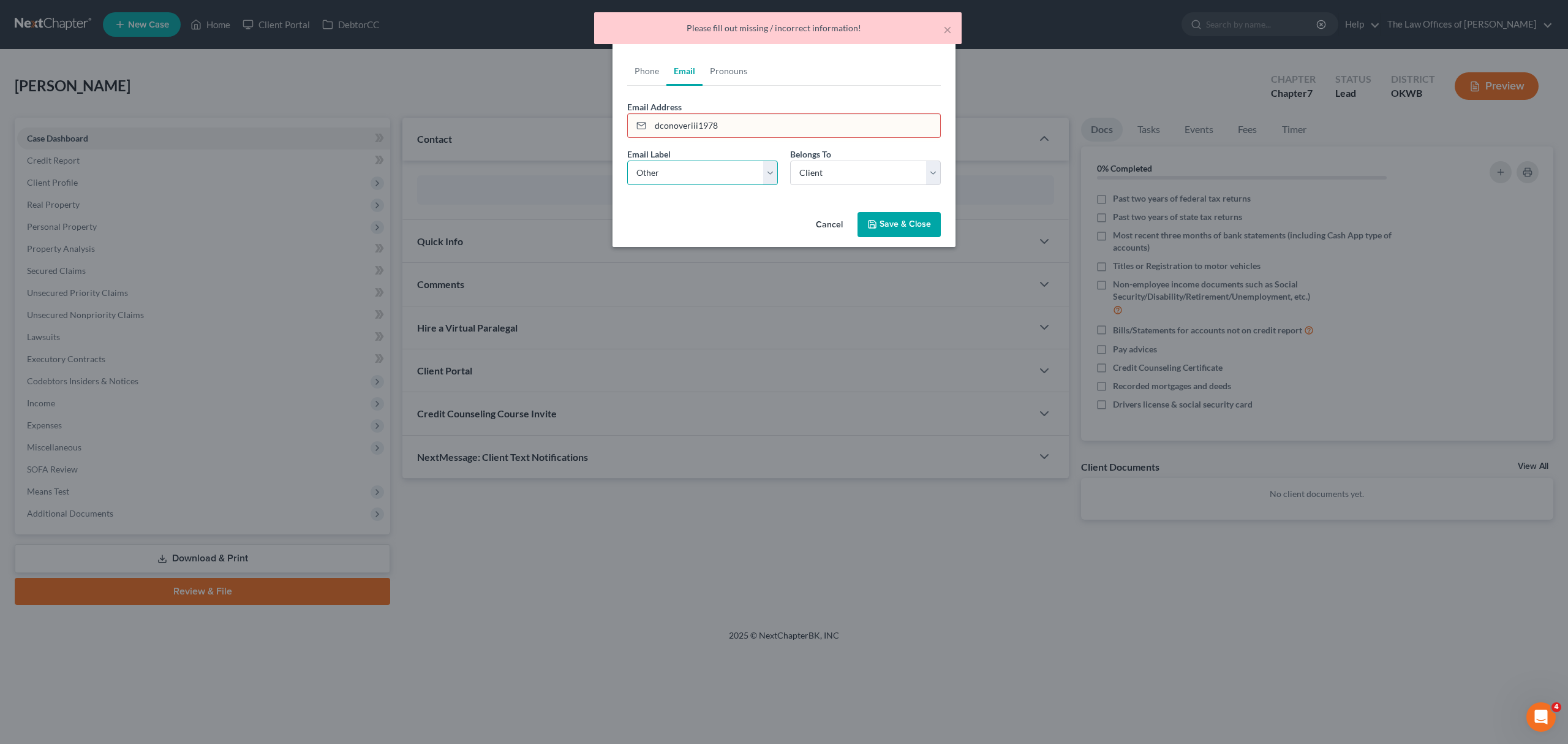
click at [679, 165] on select "Select Home Work Other" at bounding box center [703, 173] width 151 height 25
click at [628, 160] on select "Select Home Work Other" at bounding box center [703, 173] width 151 height 25
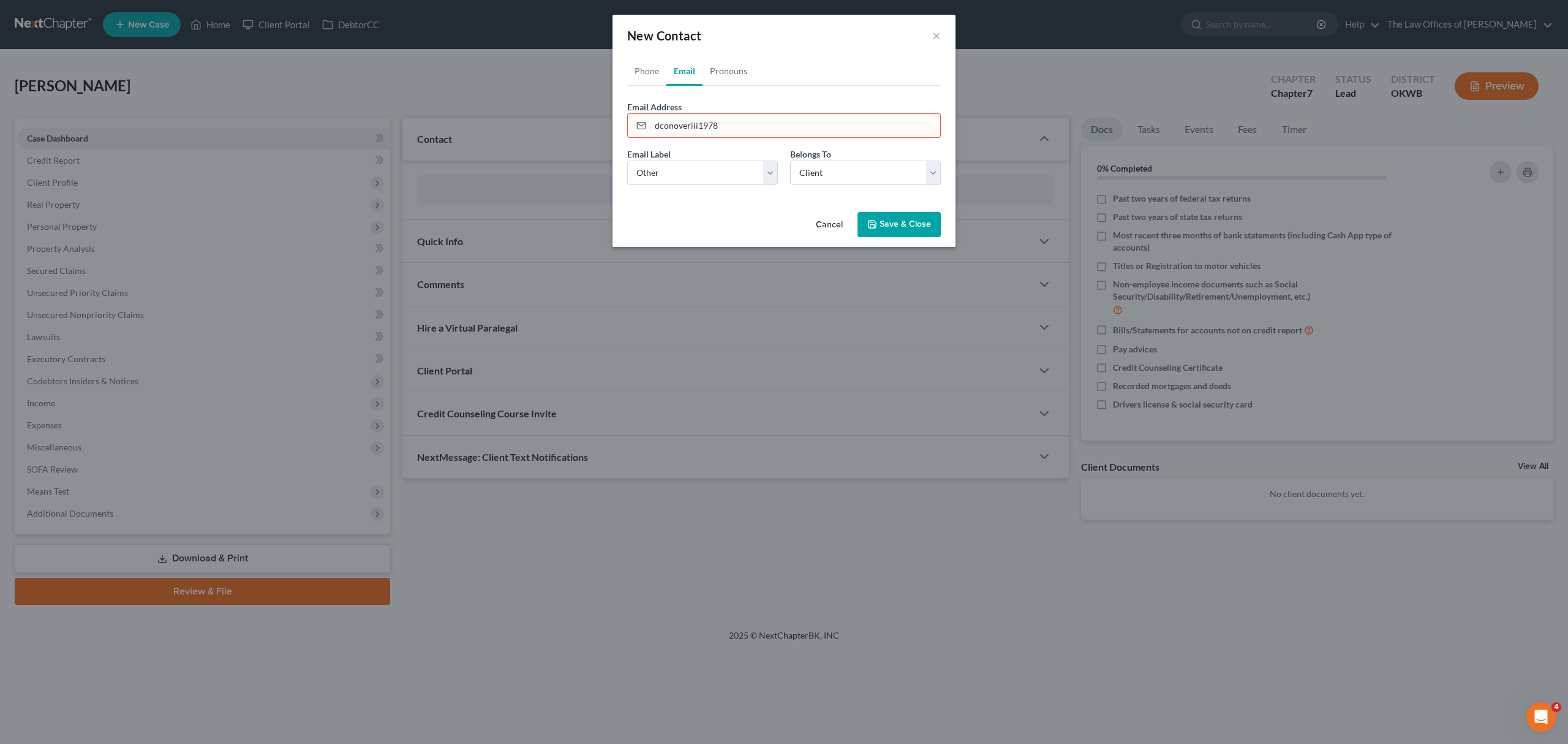
click at [740, 115] on input "dconoveriii1978" at bounding box center [795, 125] width 290 height 23
type input "dconoveriii1978@gmail.com"
click at [944, 231] on div "Cancel Save & Close" at bounding box center [784, 228] width 343 height 41
click at [932, 233] on button "Save & Close" at bounding box center [899, 225] width 84 height 26
